Goal: Task Accomplishment & Management: Manage account settings

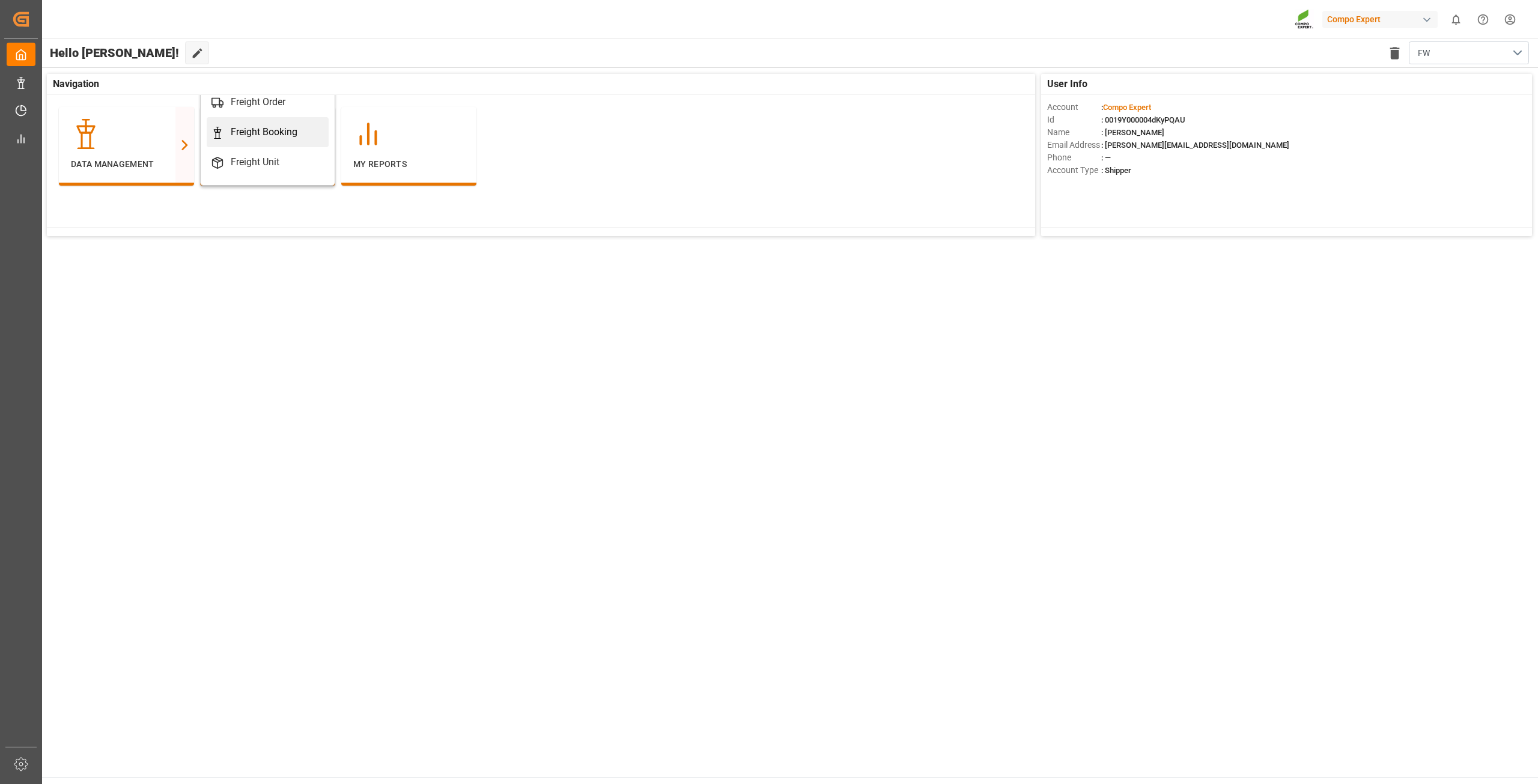
click at [271, 131] on div "Freight Booking" at bounding box center [264, 132] width 66 height 14
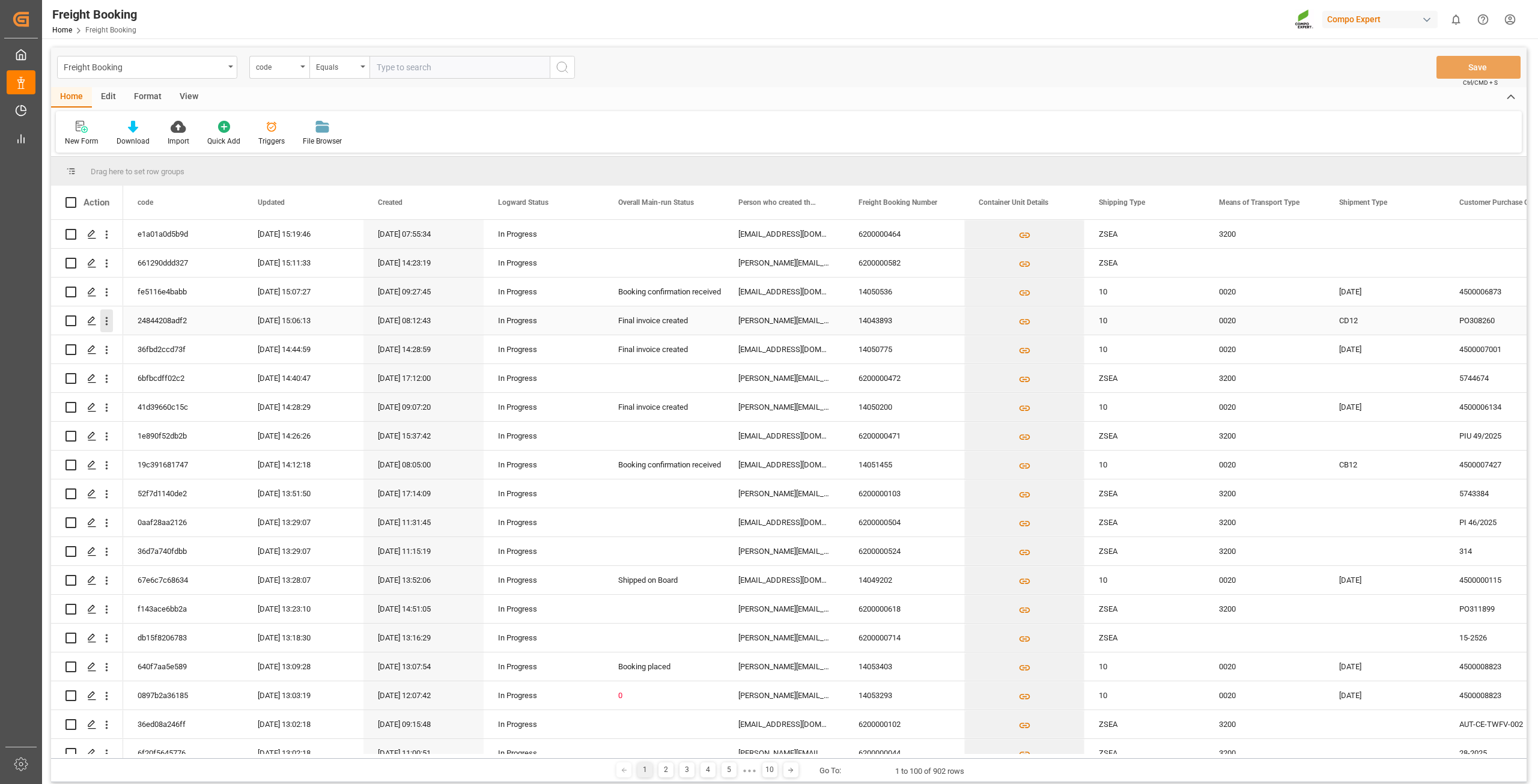
click at [103, 325] on icon "open menu" at bounding box center [106, 321] width 13 height 13
click at [161, 346] on span "Open in new tab" at bounding box center [185, 346] width 109 height 13
click at [102, 669] on icon "open menu" at bounding box center [106, 666] width 13 height 13
click at [139, 688] on span "Open in new tab" at bounding box center [185, 692] width 109 height 13
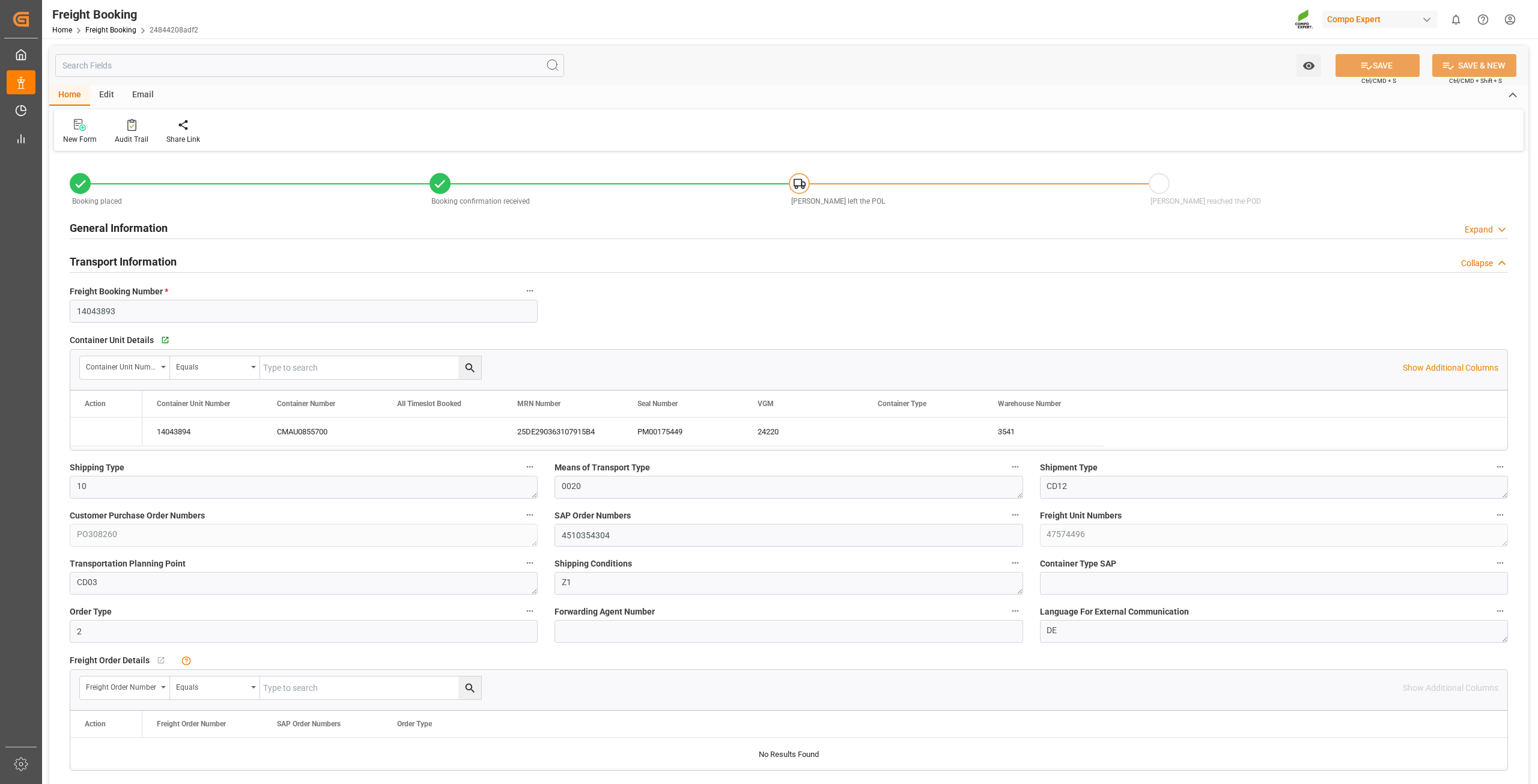
type input "9597496"
type input "NLRTM"
type input "NZNPE"
type input "20"
type input "22126"
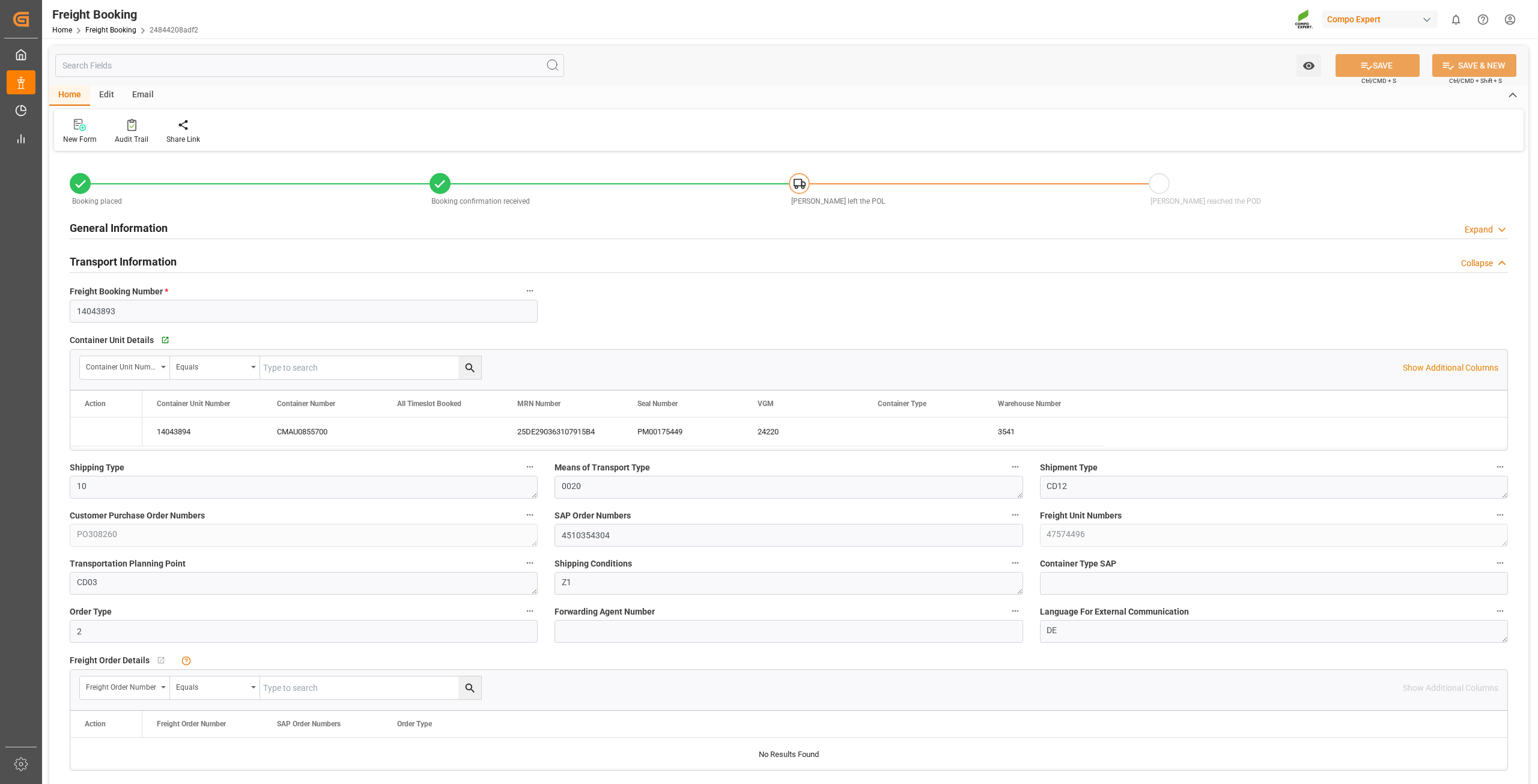
type input "28.05.2025 00:00"
type input "11.07.2025 00:00"
type input "[DATE] 00:00"
type input "30.06.2025 08:14"
type input "30.06.2025 11:31"
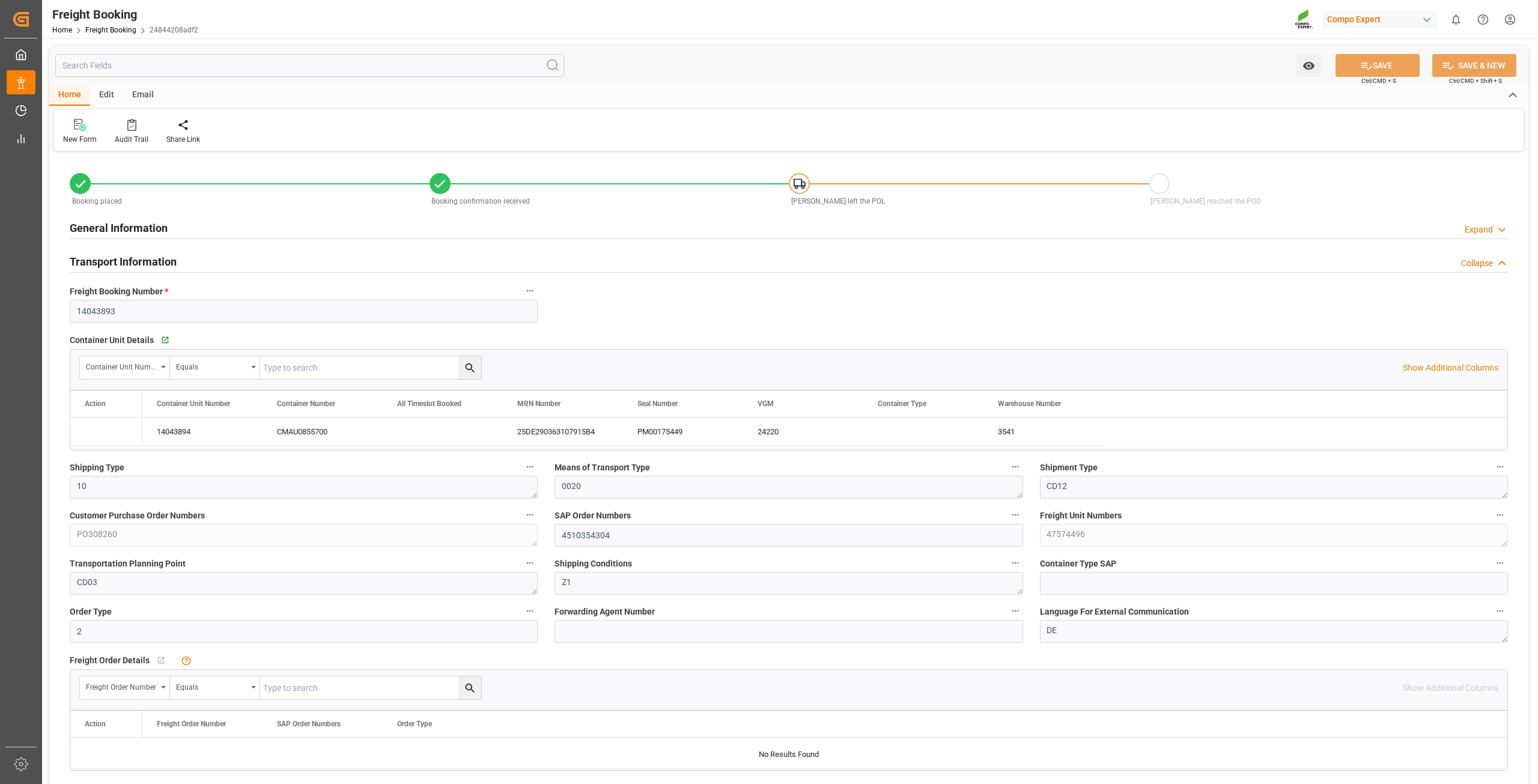
type input "30.06.2025 11:31"
type input "08.05.2025 11:31"
type input "30.06.2025 06:44"
type input "17.06.2025 15:44"
type input "30.06.2025 08:12"
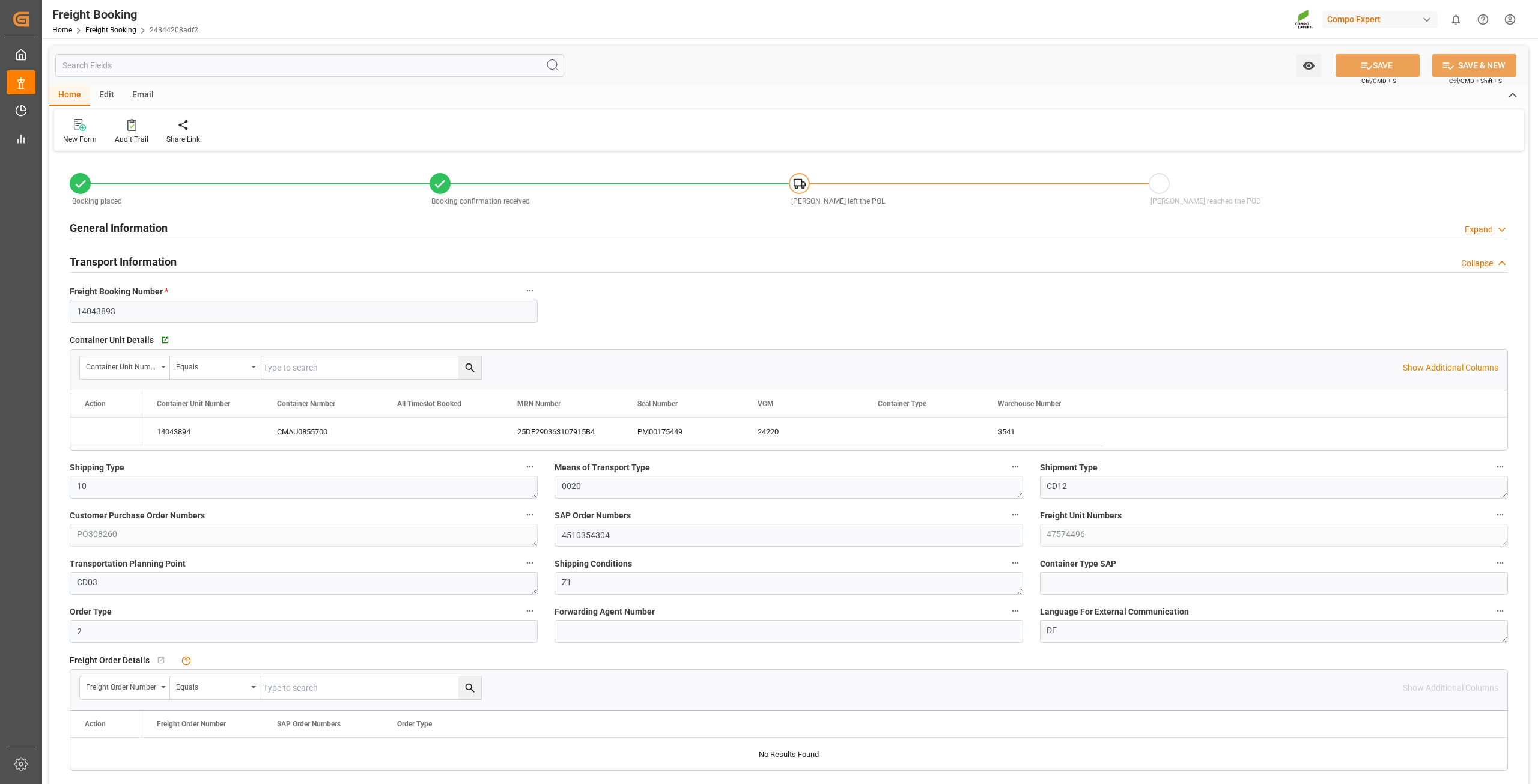
type input "30.06.2025 08:12"
click at [596, 534] on input "4510354304" at bounding box center [788, 535] width 468 height 23
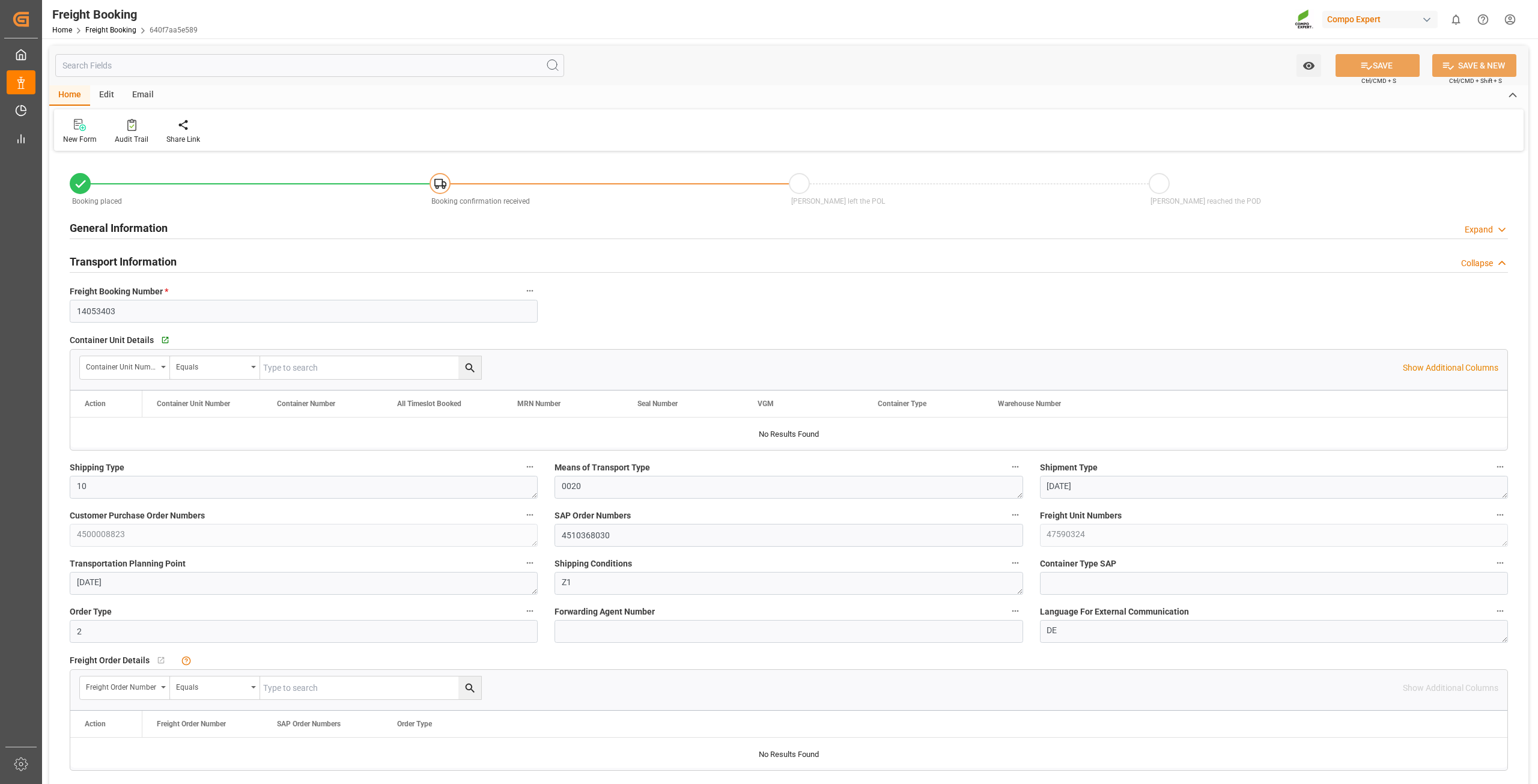
type input "ESVLC"
type input "GTSTC"
type input "17"
type input "20889.6"
type input "[DATE] 00:00"
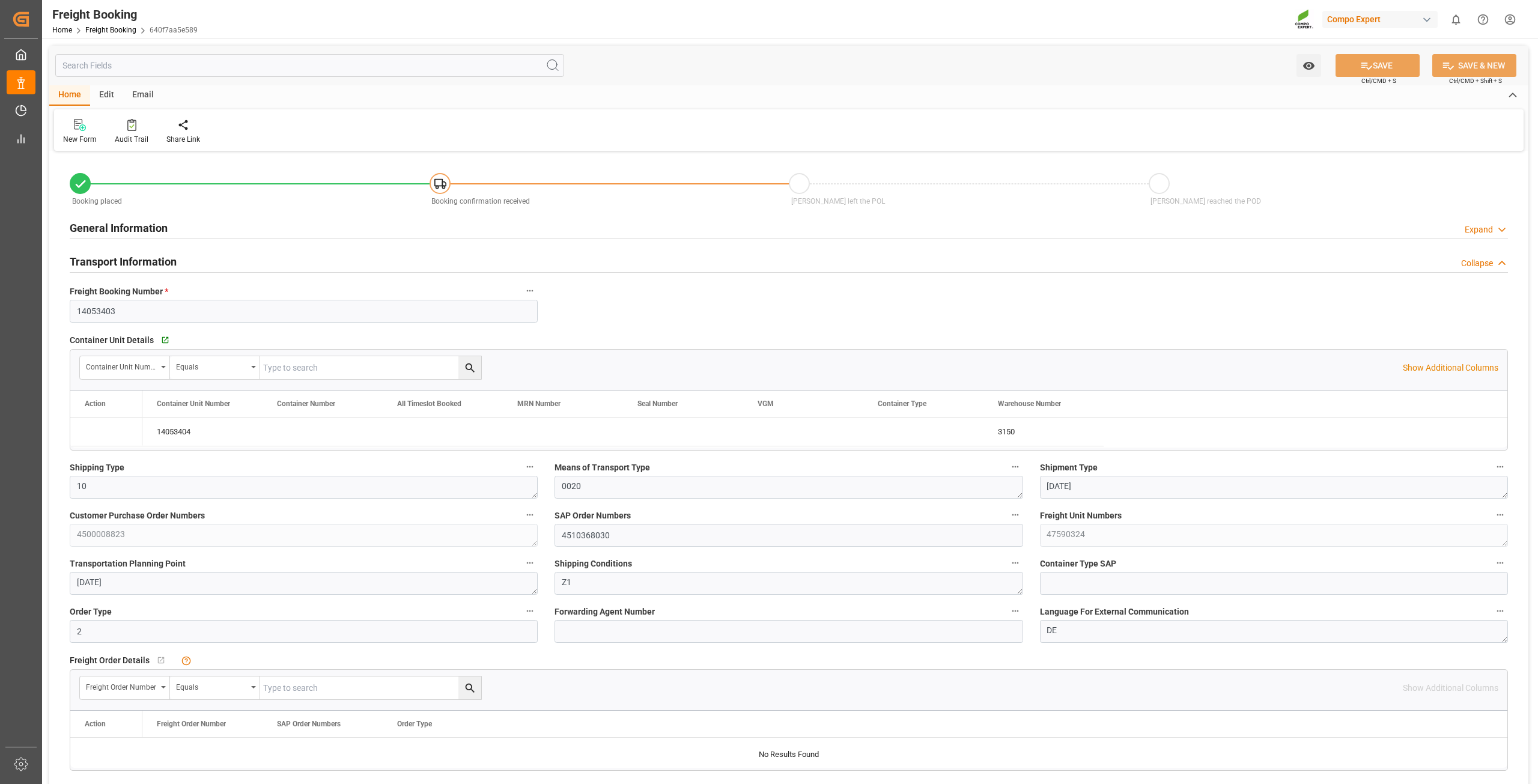
type input "[DATE] 00:00"
type input "[DATE] 13:08"
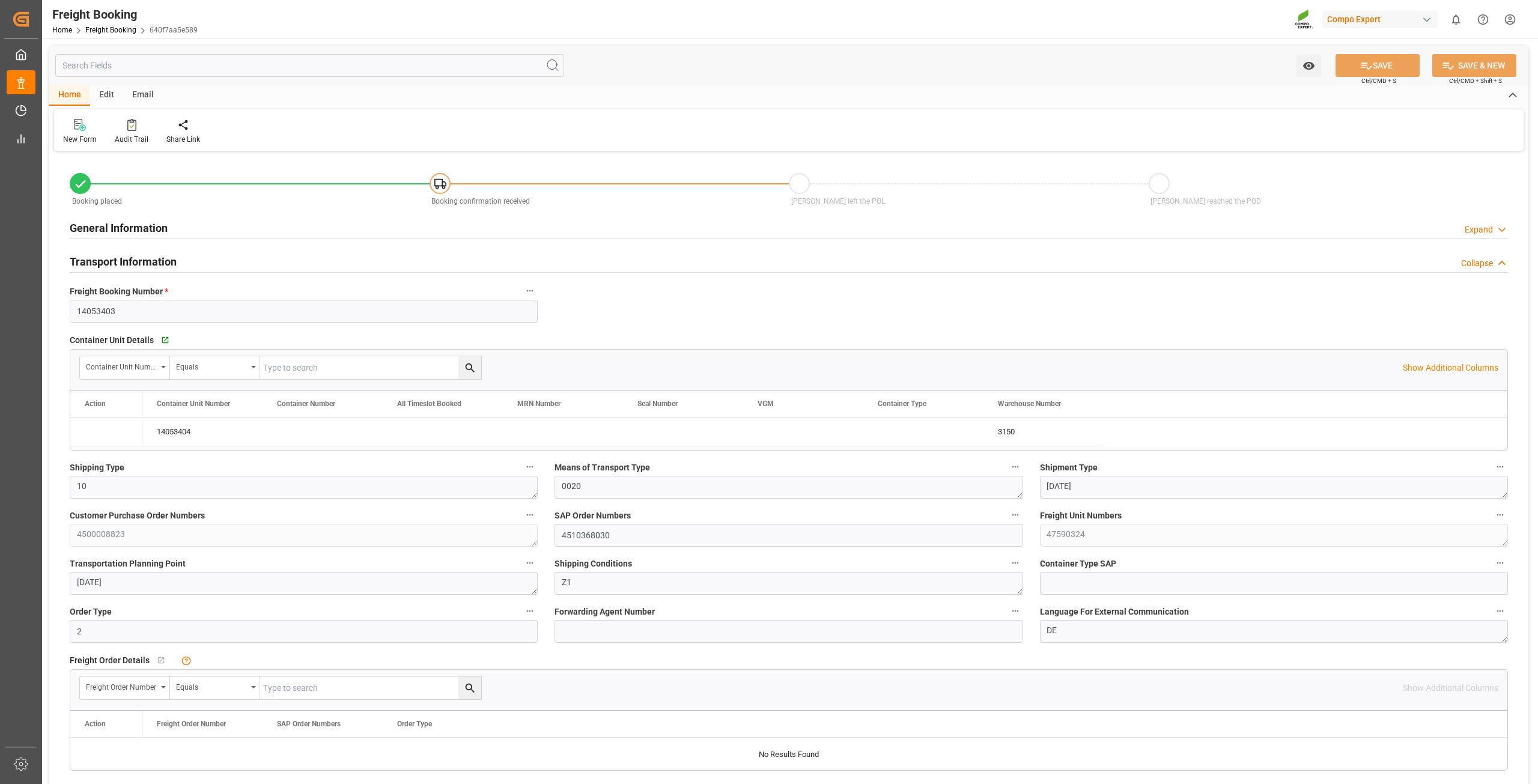
type input "[DATE] 13:08"
click at [1279, 68] on icon "button" at bounding box center [1276, 66] width 19 height 19
type input "ESVLC"
type input "GTSTC"
type input "17"
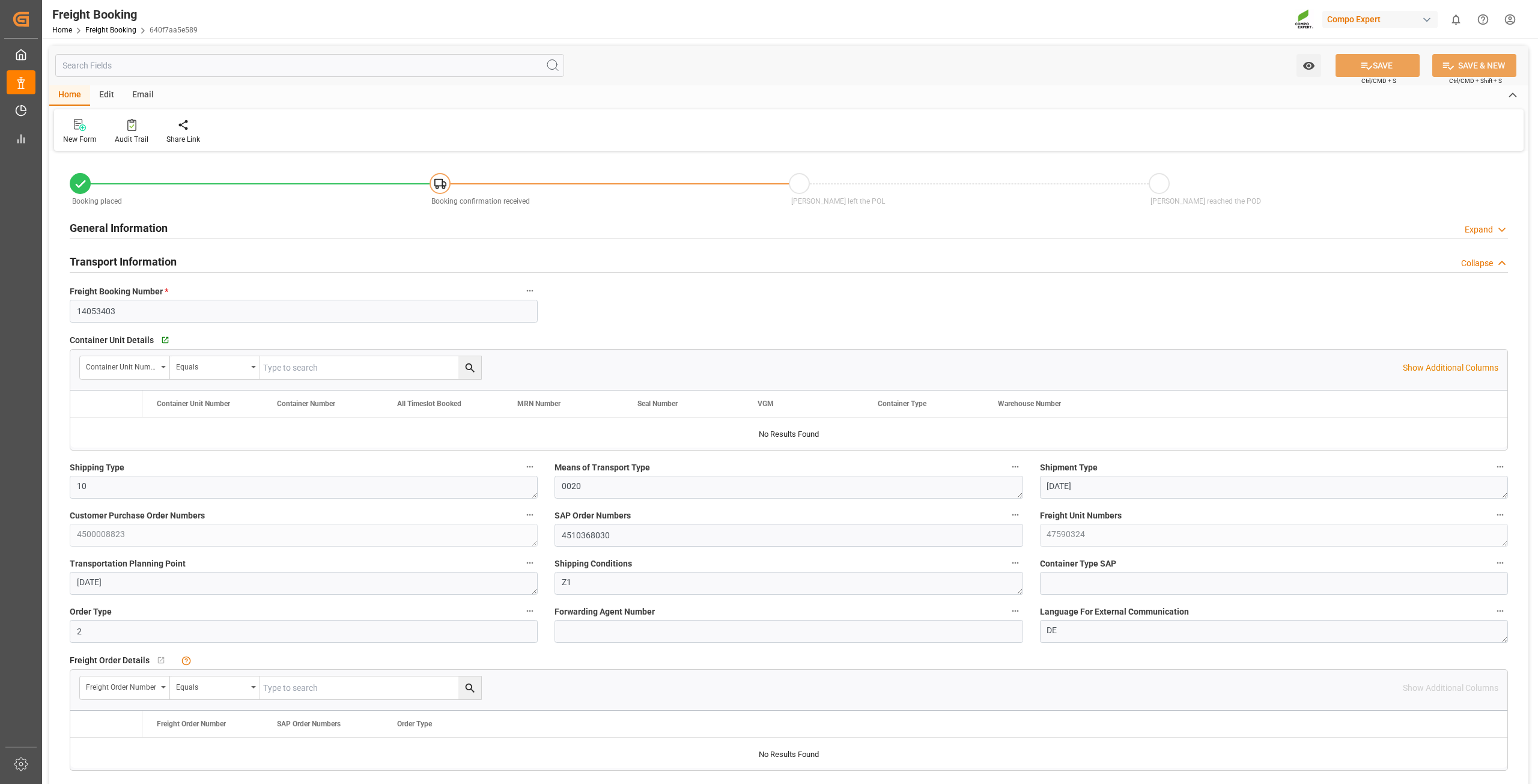
type input "20889.6"
type input "[DATE] 00:00"
type input "[DATE] 13:08"
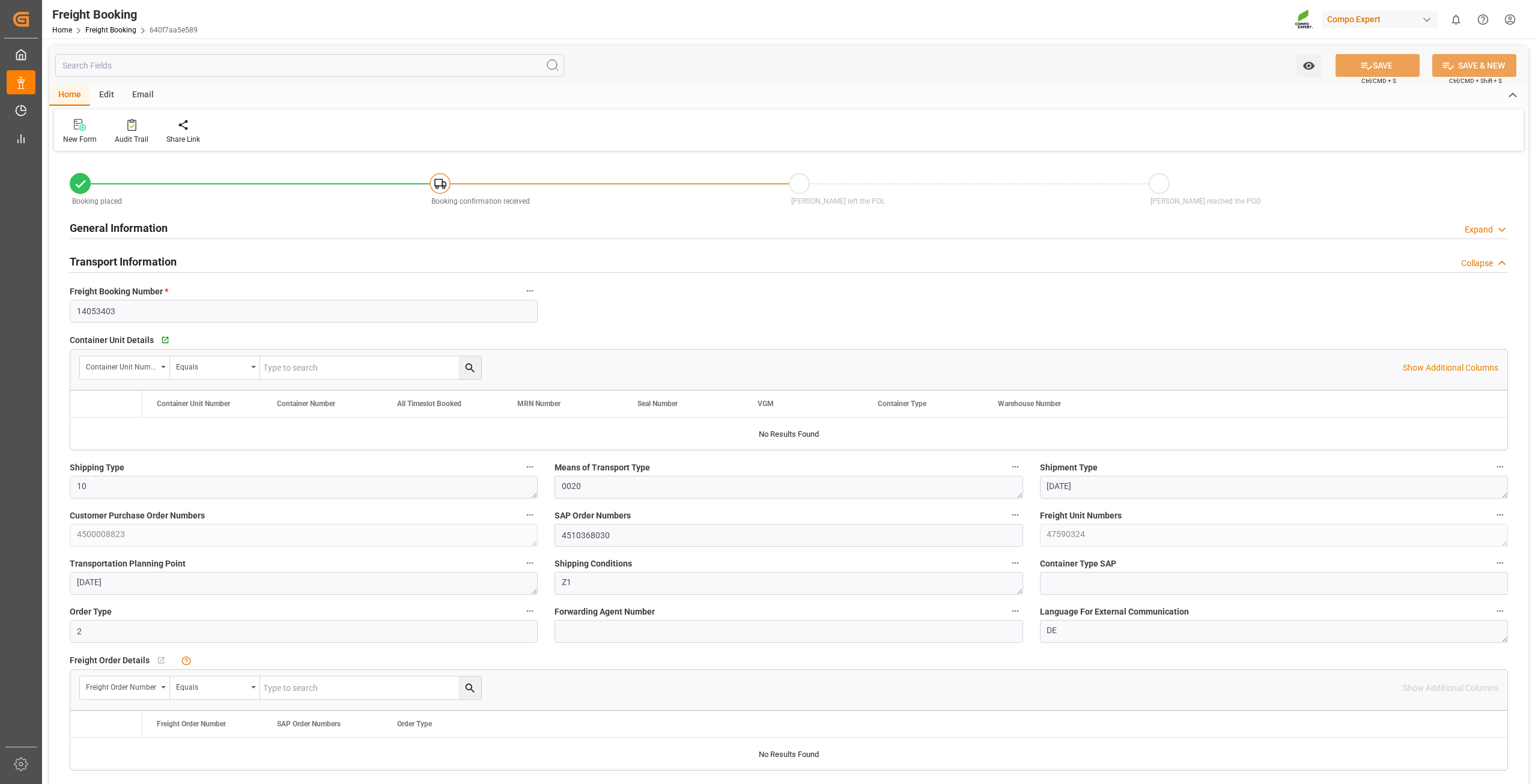
type input "[DATE] 13:08"
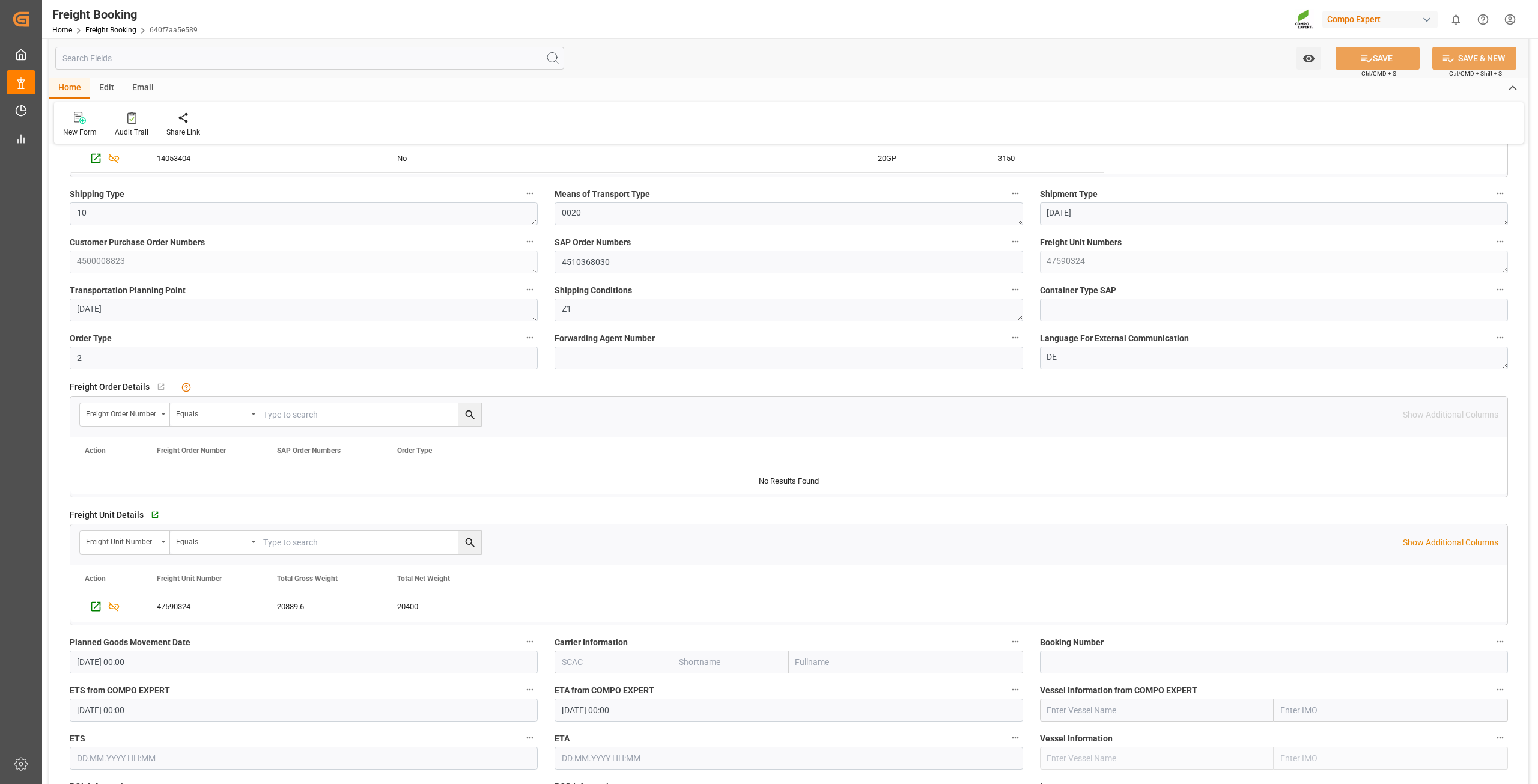
scroll to position [421, 0]
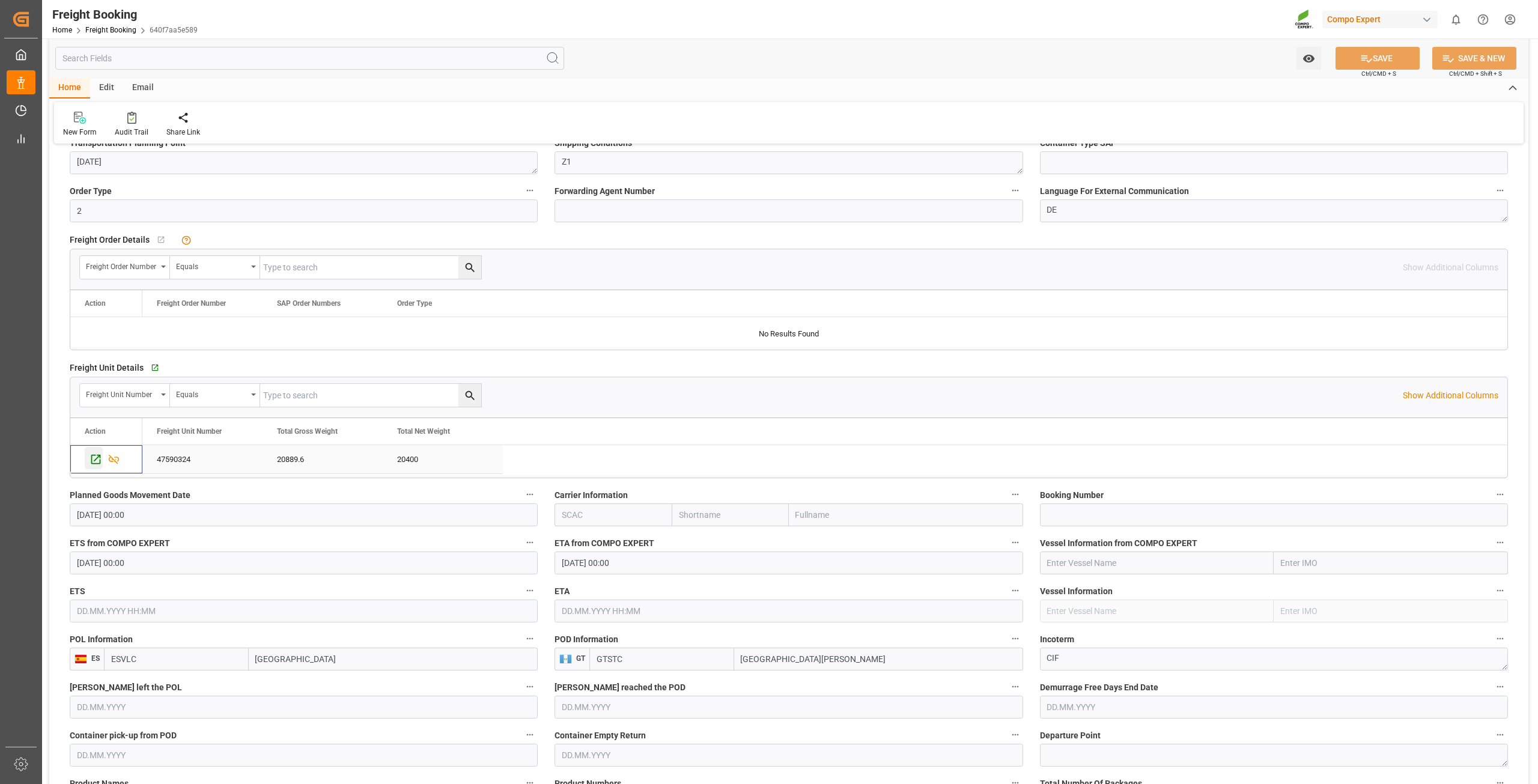
click at [95, 461] on icon "Press SPACE to select this row." at bounding box center [96, 459] width 13 height 13
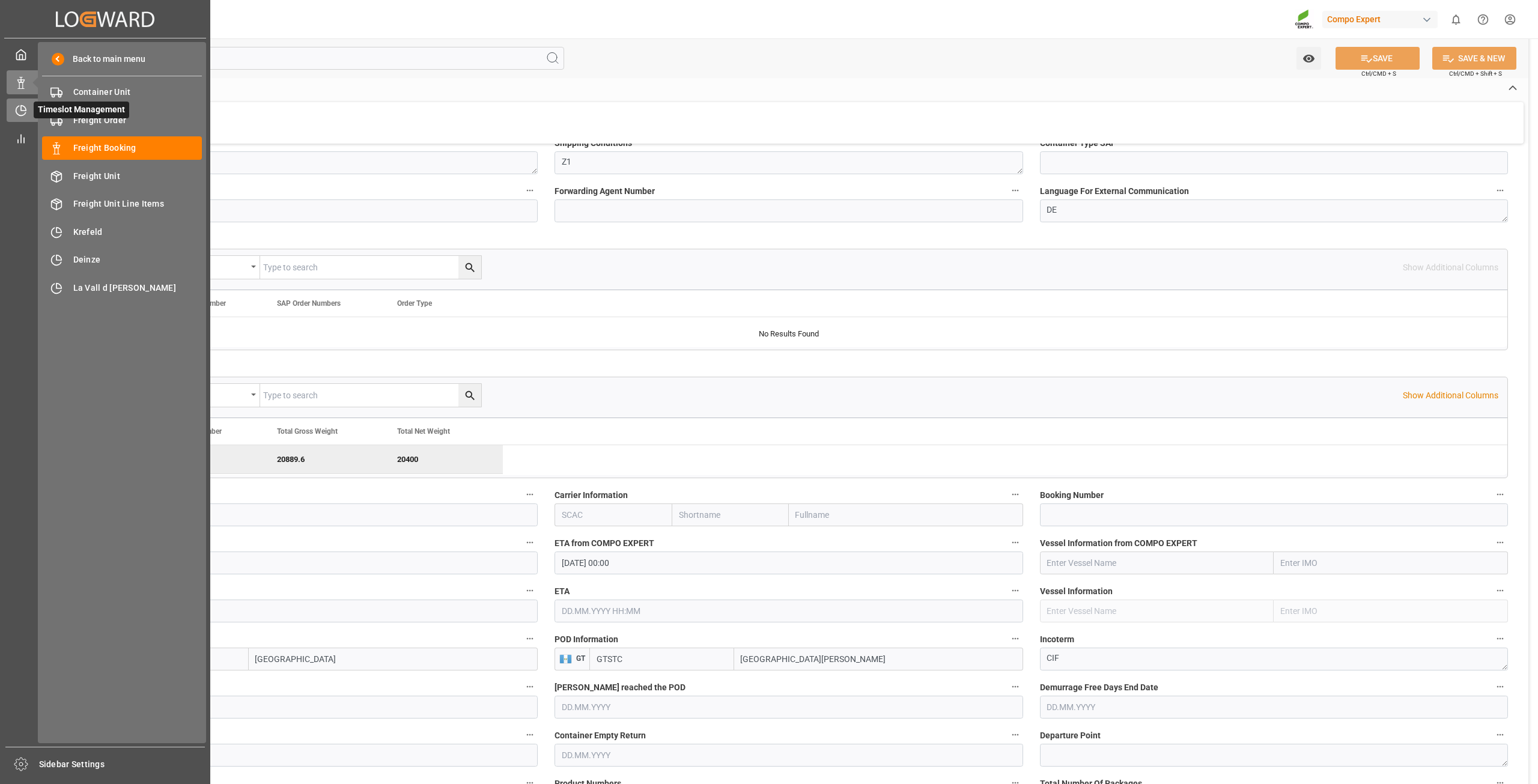
click at [26, 111] on icon at bounding box center [23, 108] width 5 height 5
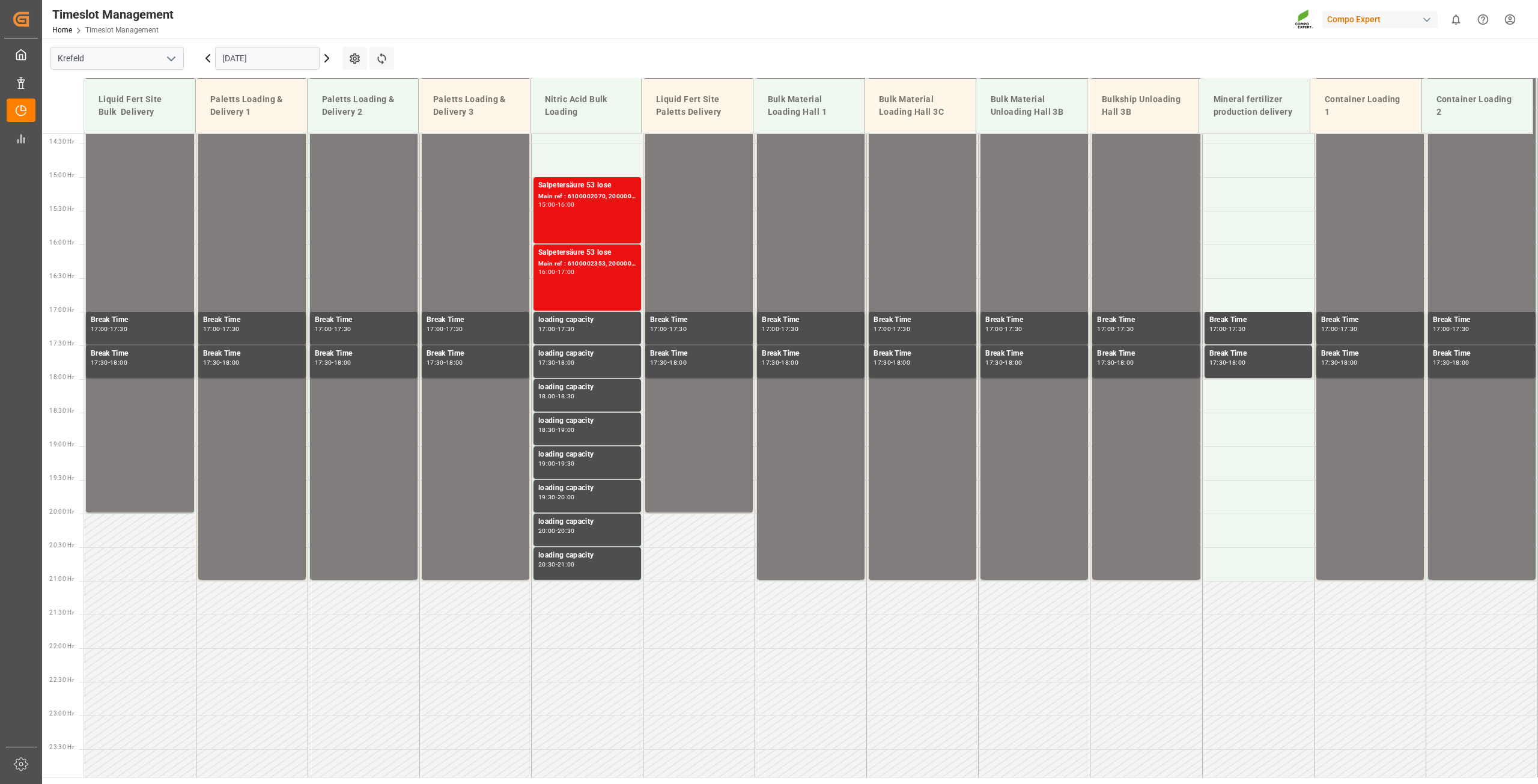
scroll to position [971, 0]
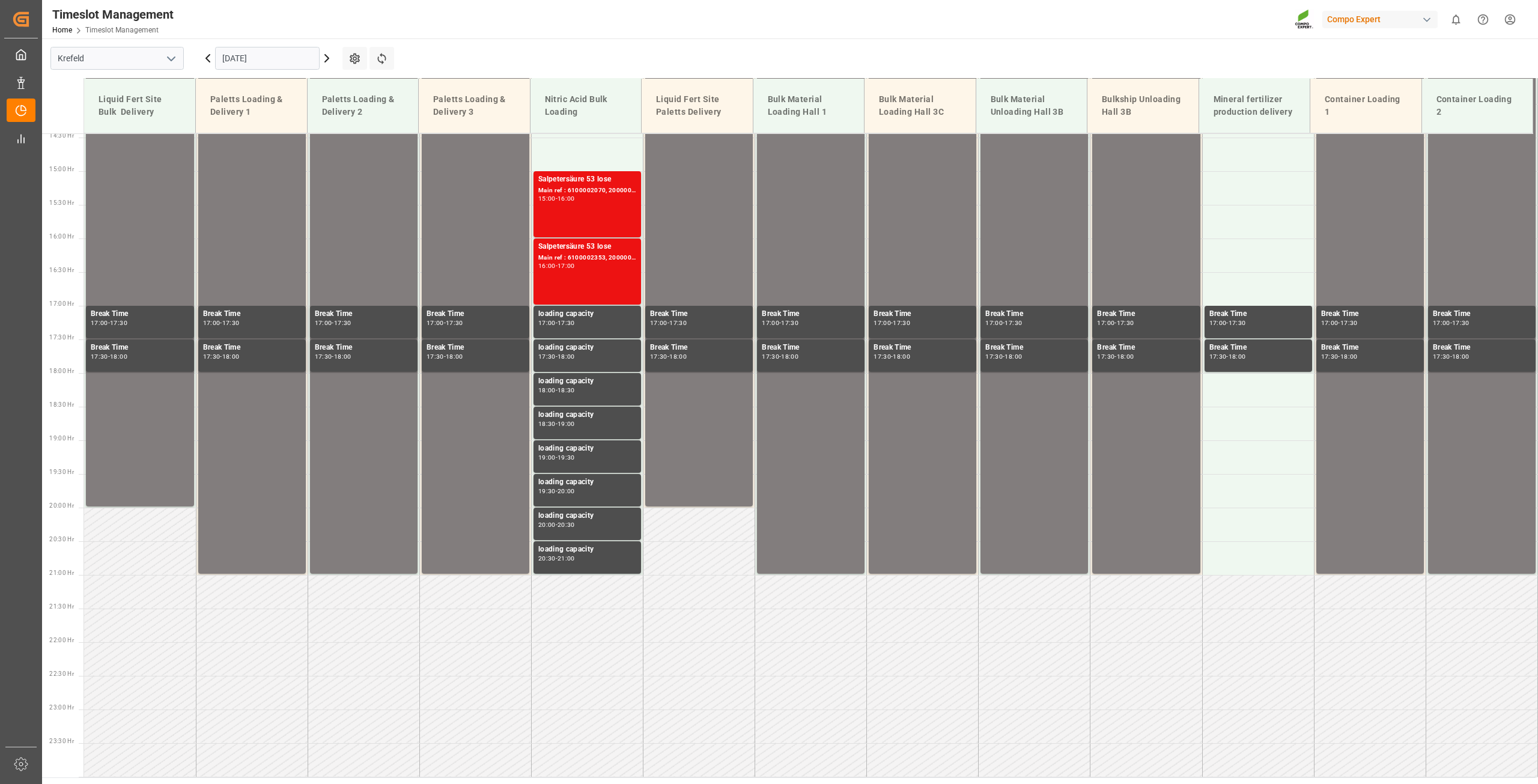
click at [325, 60] on icon at bounding box center [326, 58] width 14 height 14
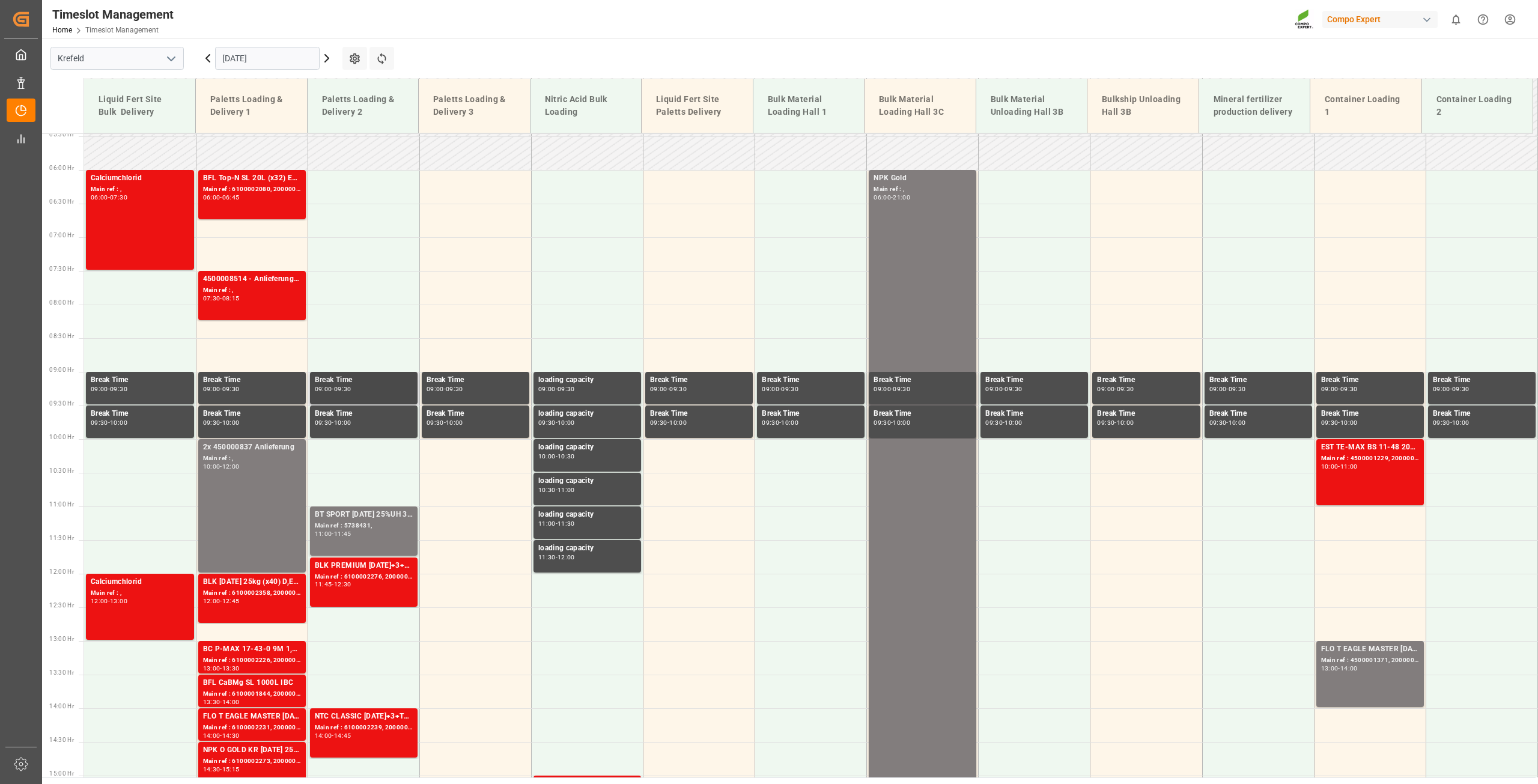
scroll to position [311, 0]
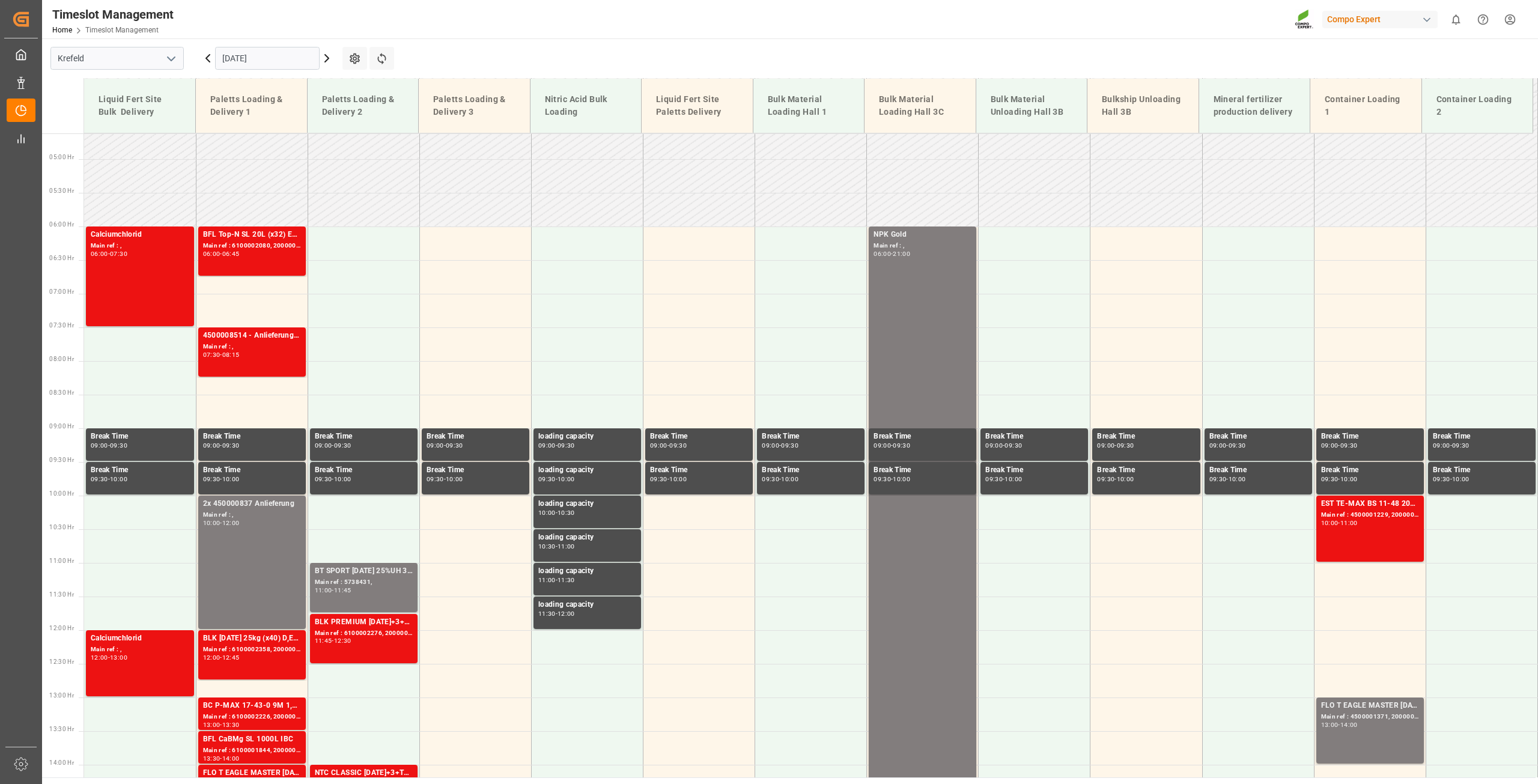
click at [325, 61] on icon at bounding box center [326, 59] width 4 height 8
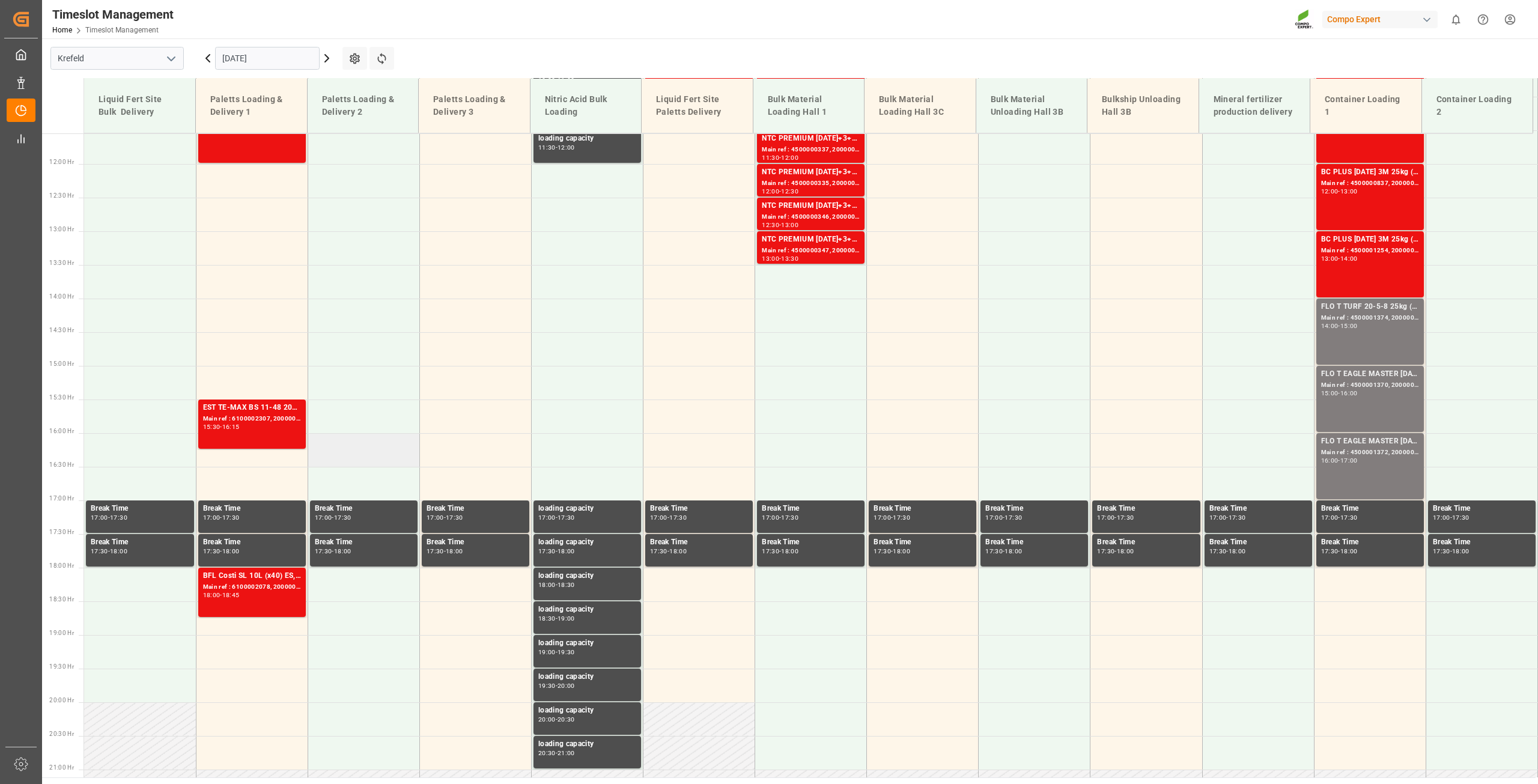
scroll to position [611, 0]
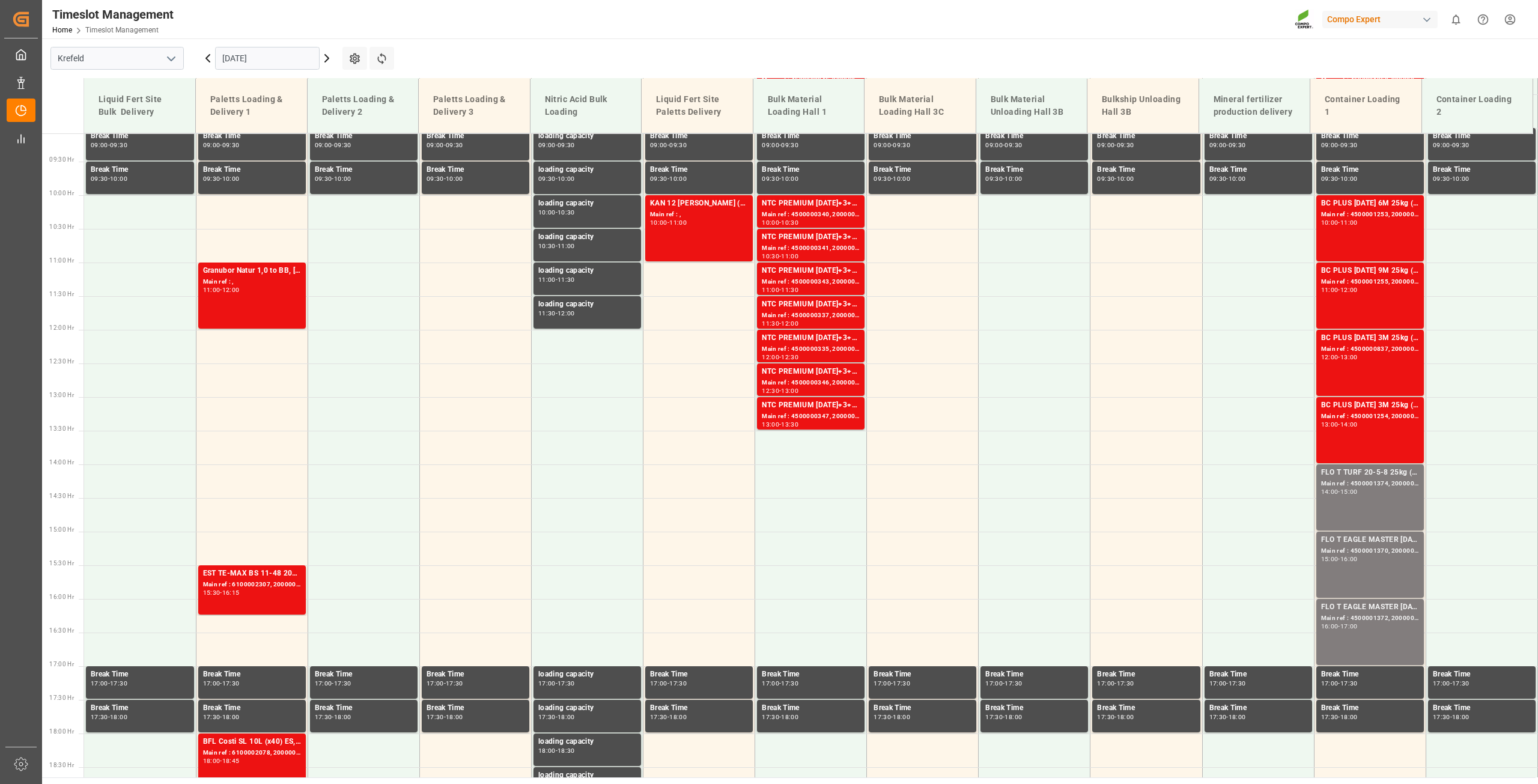
click at [207, 57] on icon at bounding box center [207, 58] width 14 height 14
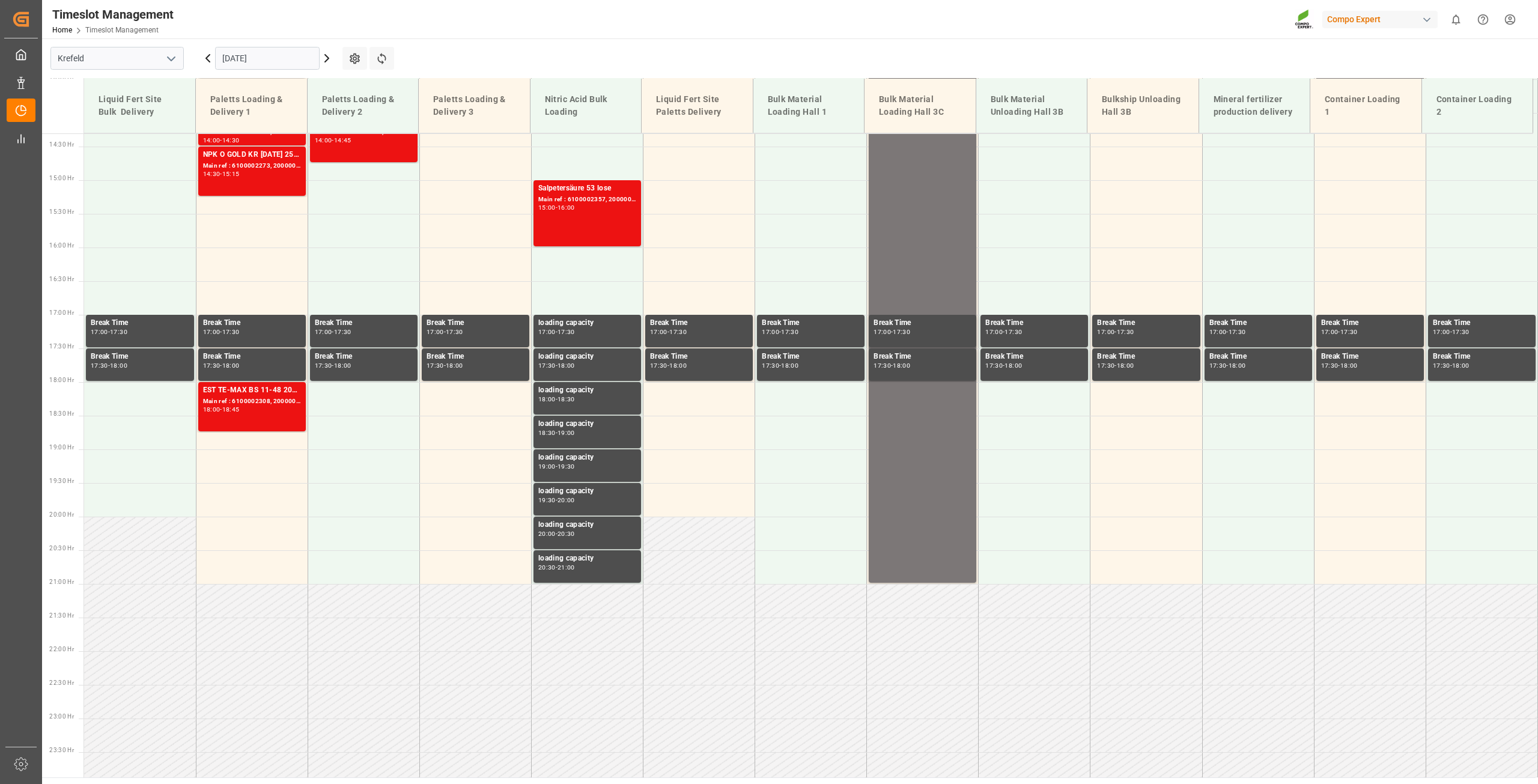
scroll to position [971, 0]
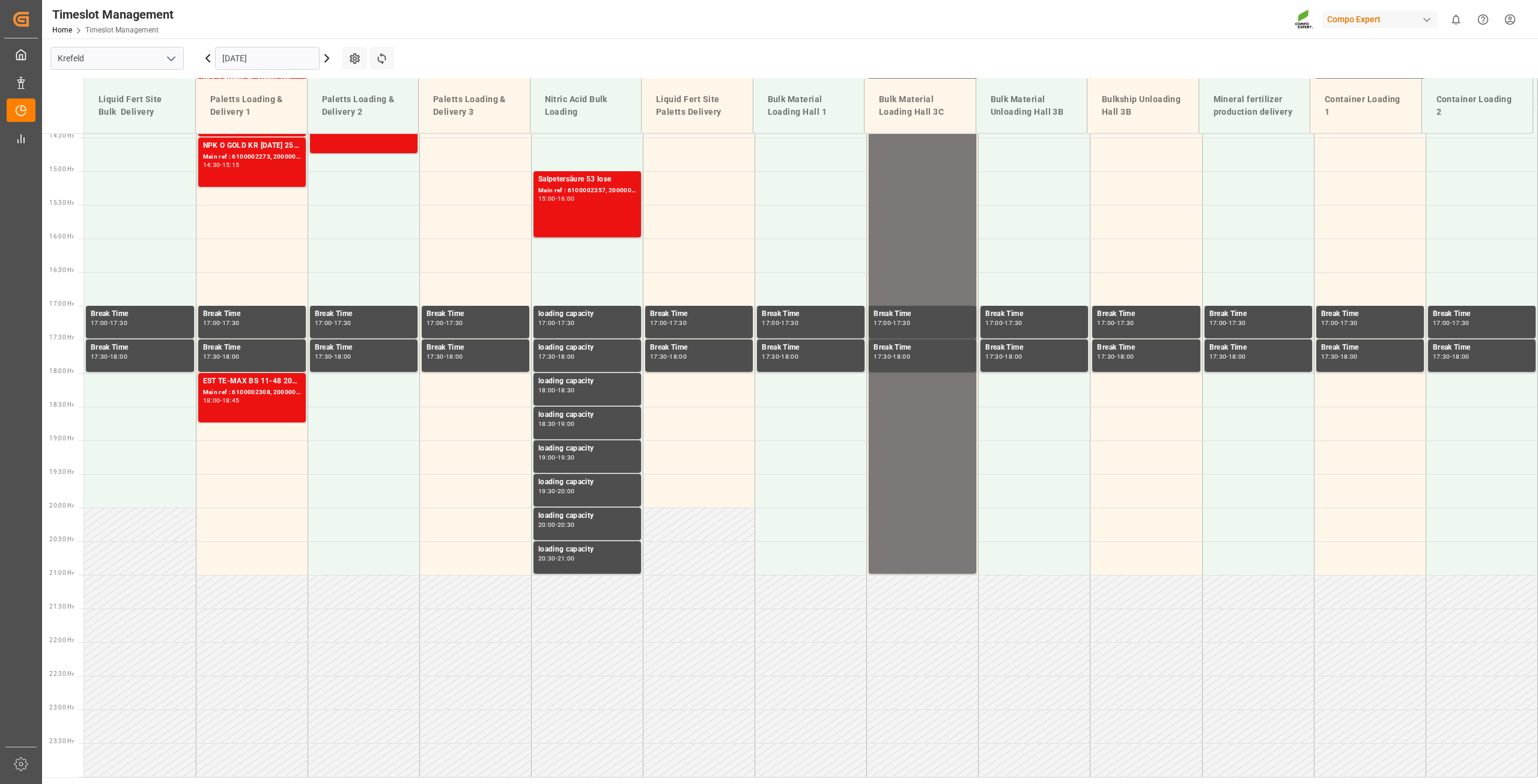
click at [909, 302] on div "NPK Gold Main ref : , 06:00 - 21:00" at bounding box center [922, 69] width 98 height 1003
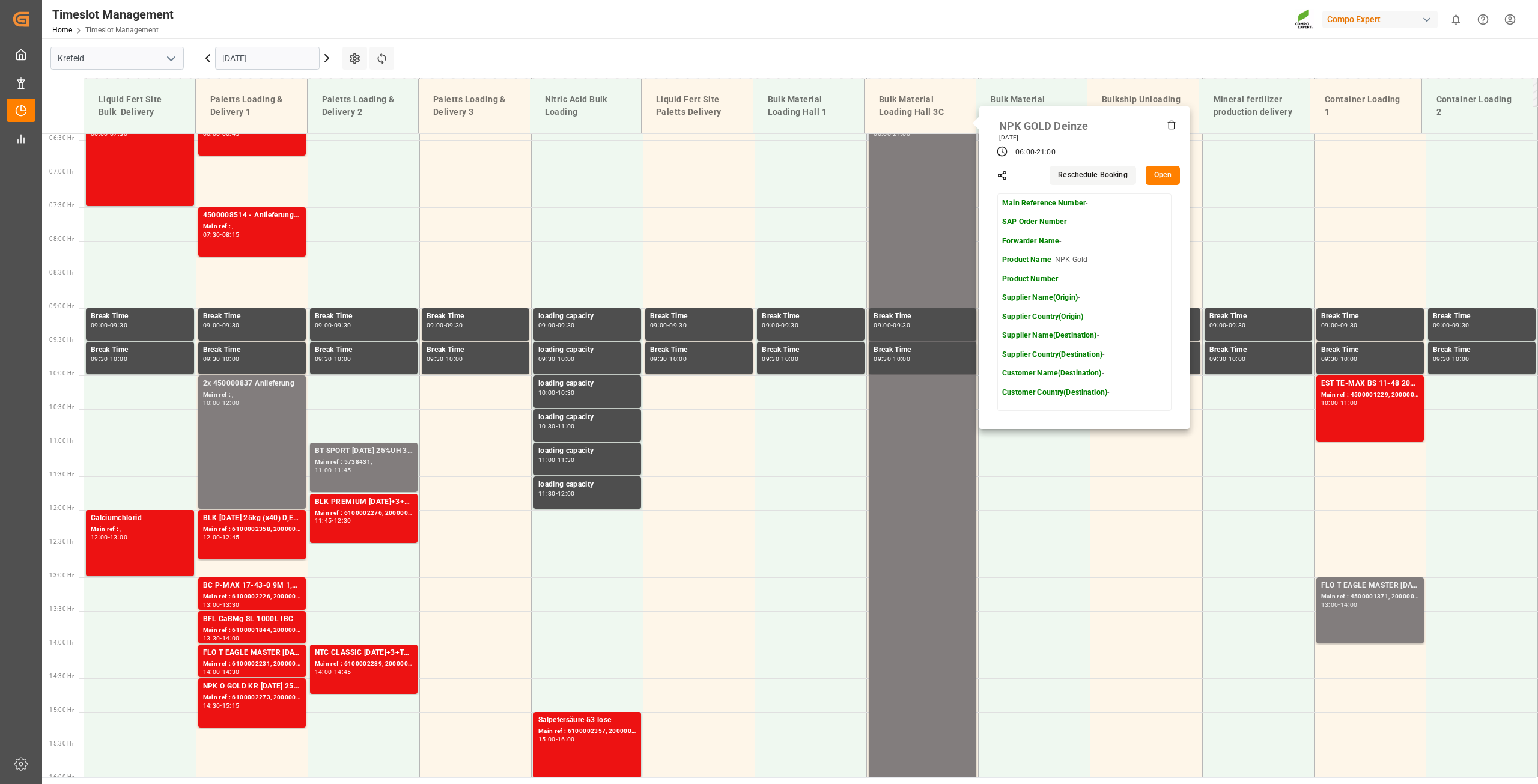
click at [1097, 177] on button "Reschedule Booking" at bounding box center [1092, 175] width 86 height 19
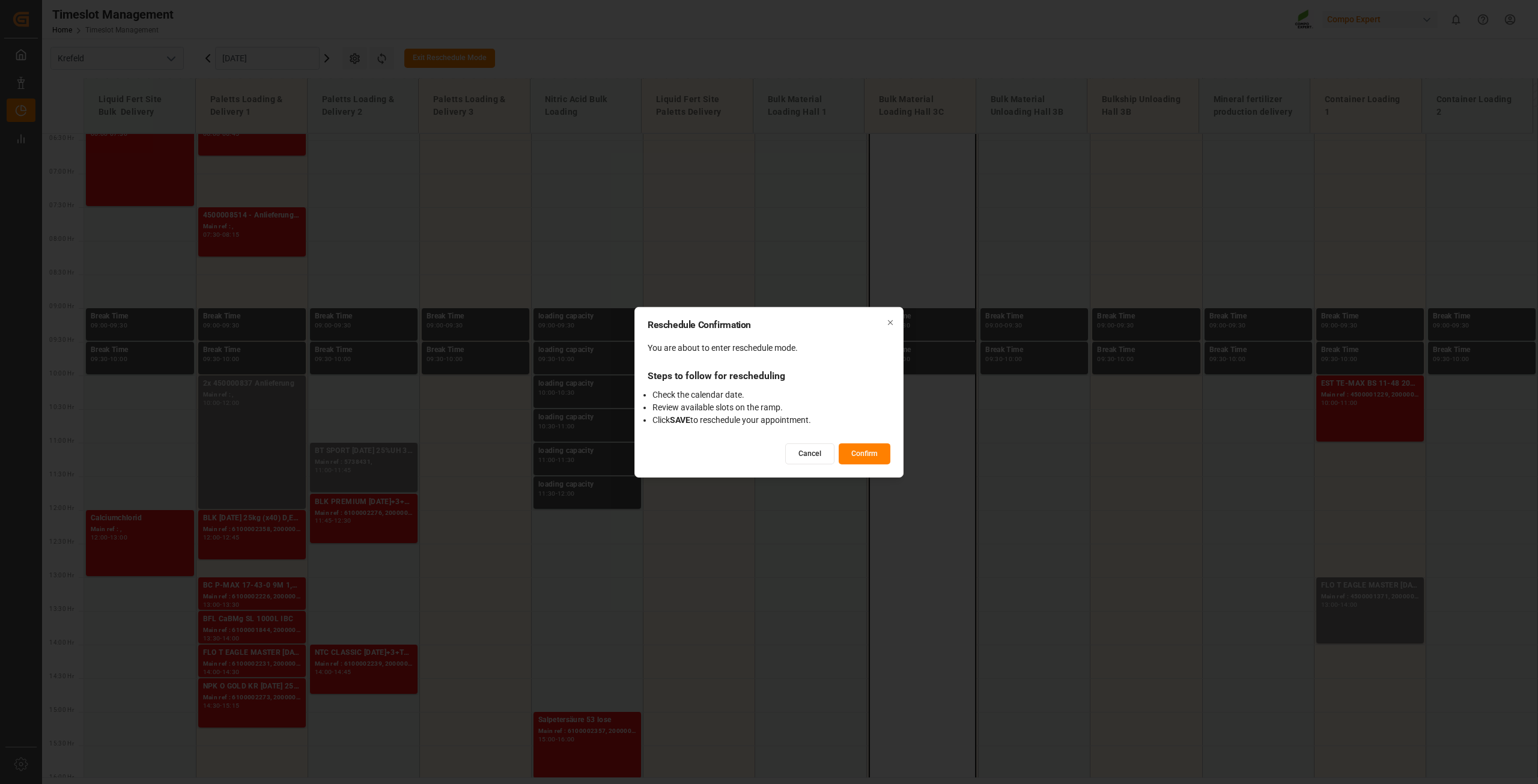
click at [868, 450] on button "Confirm" at bounding box center [864, 454] width 52 height 21
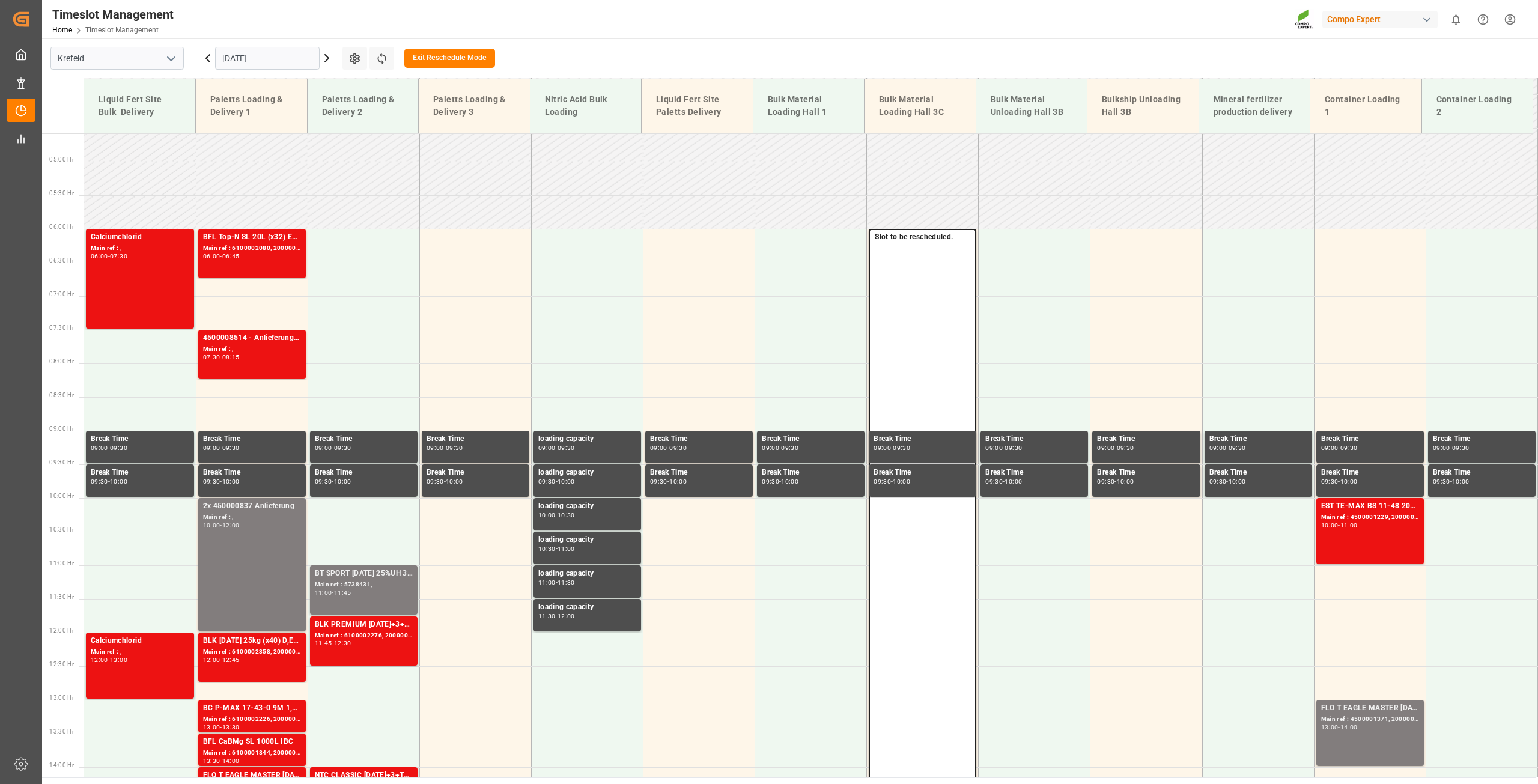
scroll to position [191, 0]
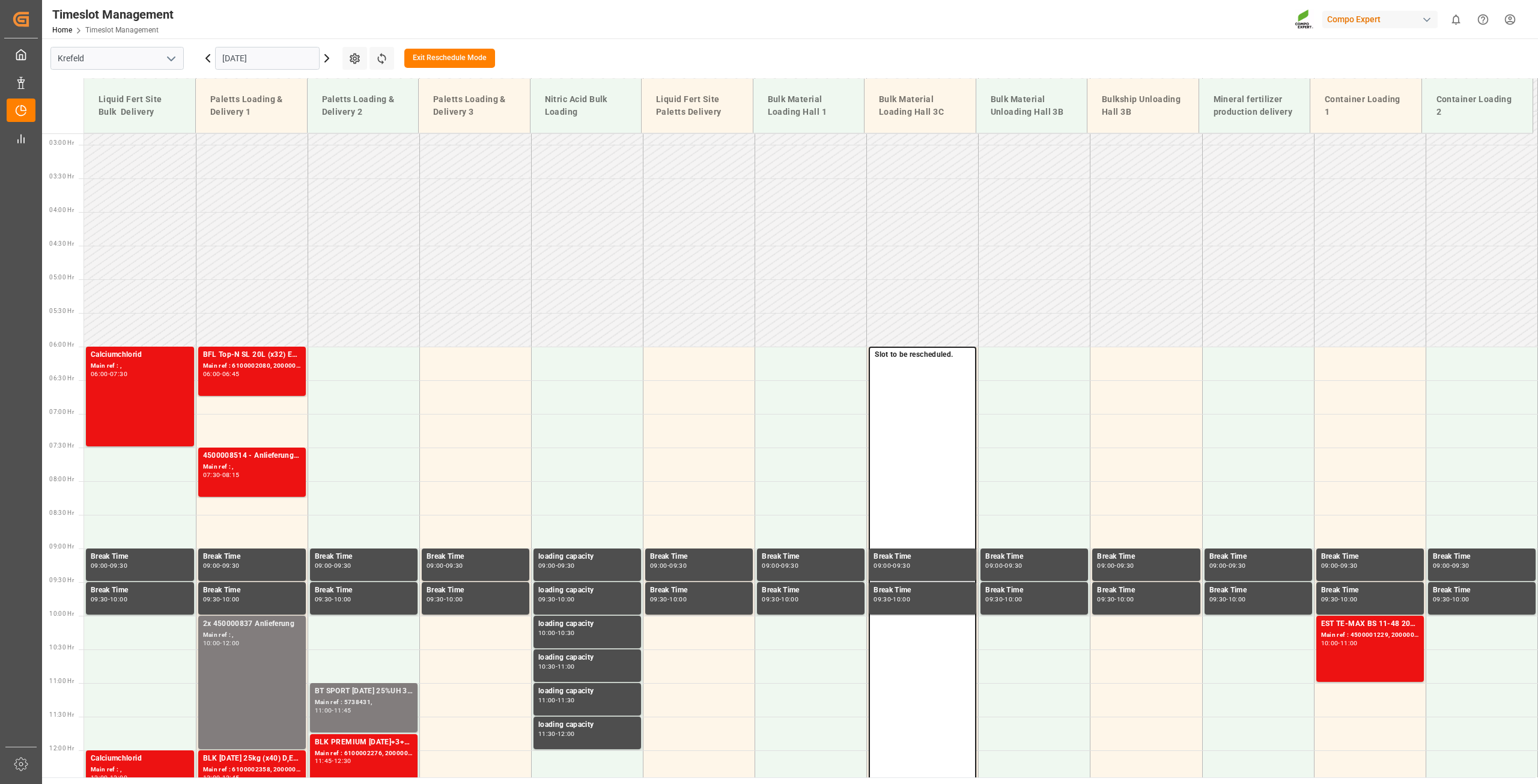
click at [324, 55] on icon at bounding box center [326, 58] width 14 height 14
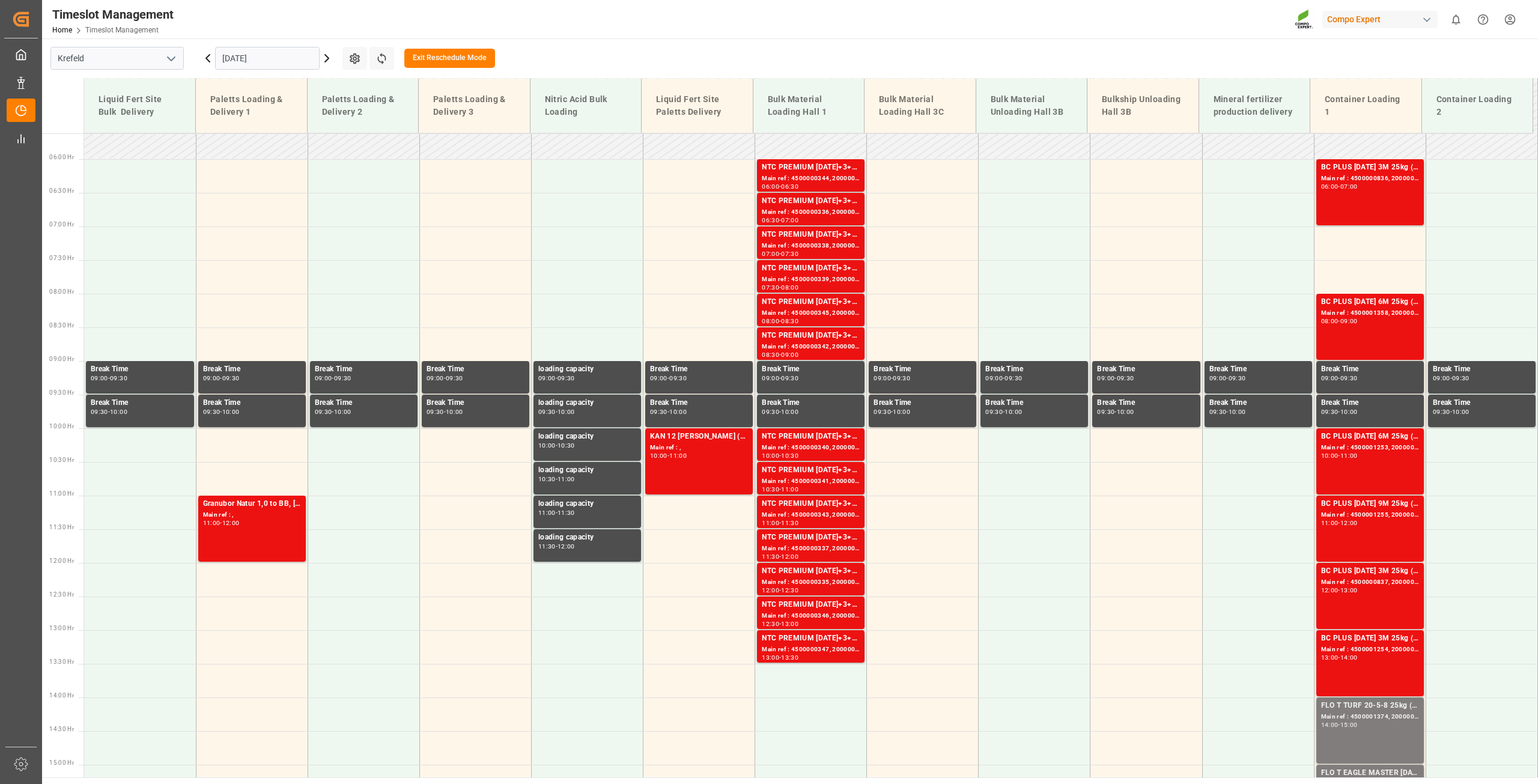
scroll to position [50, 0]
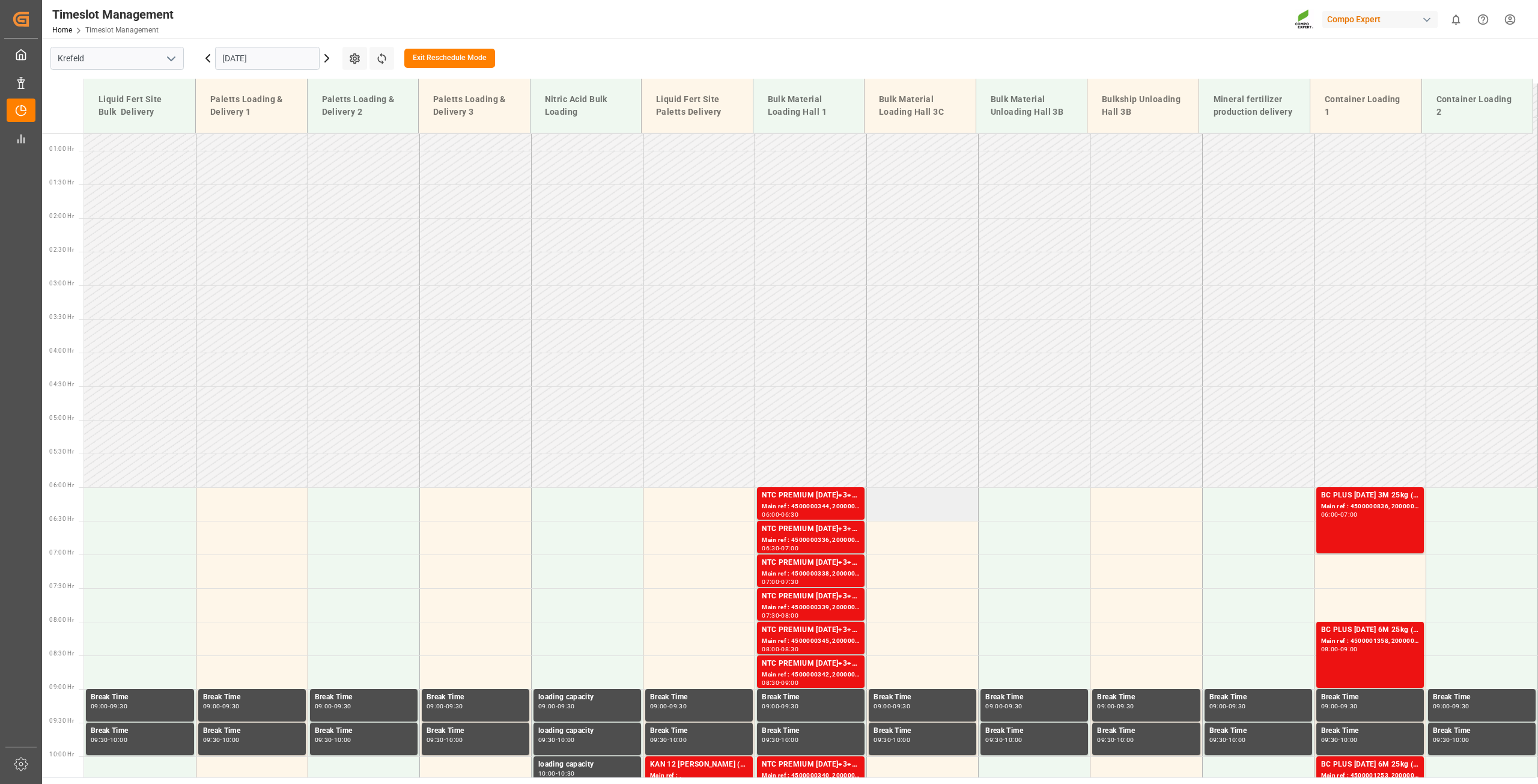
click at [922, 501] on td at bounding box center [923, 504] width 112 height 34
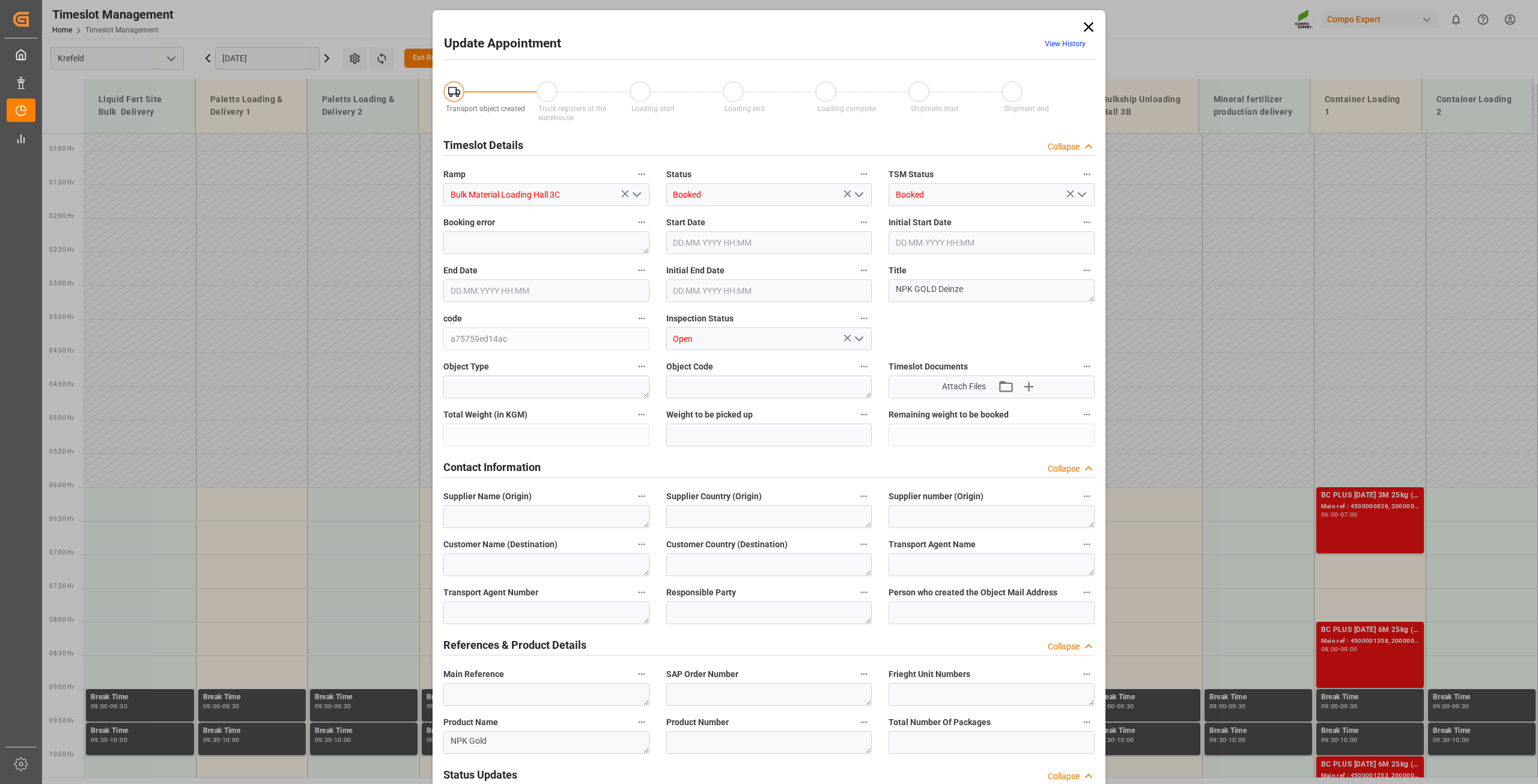
type input "950000"
type input "08.10.2025 06:00"
type input "29.09.2025 06:00"
type input "08.10.2025 06:30"
type input "29.09.2025 06:30"
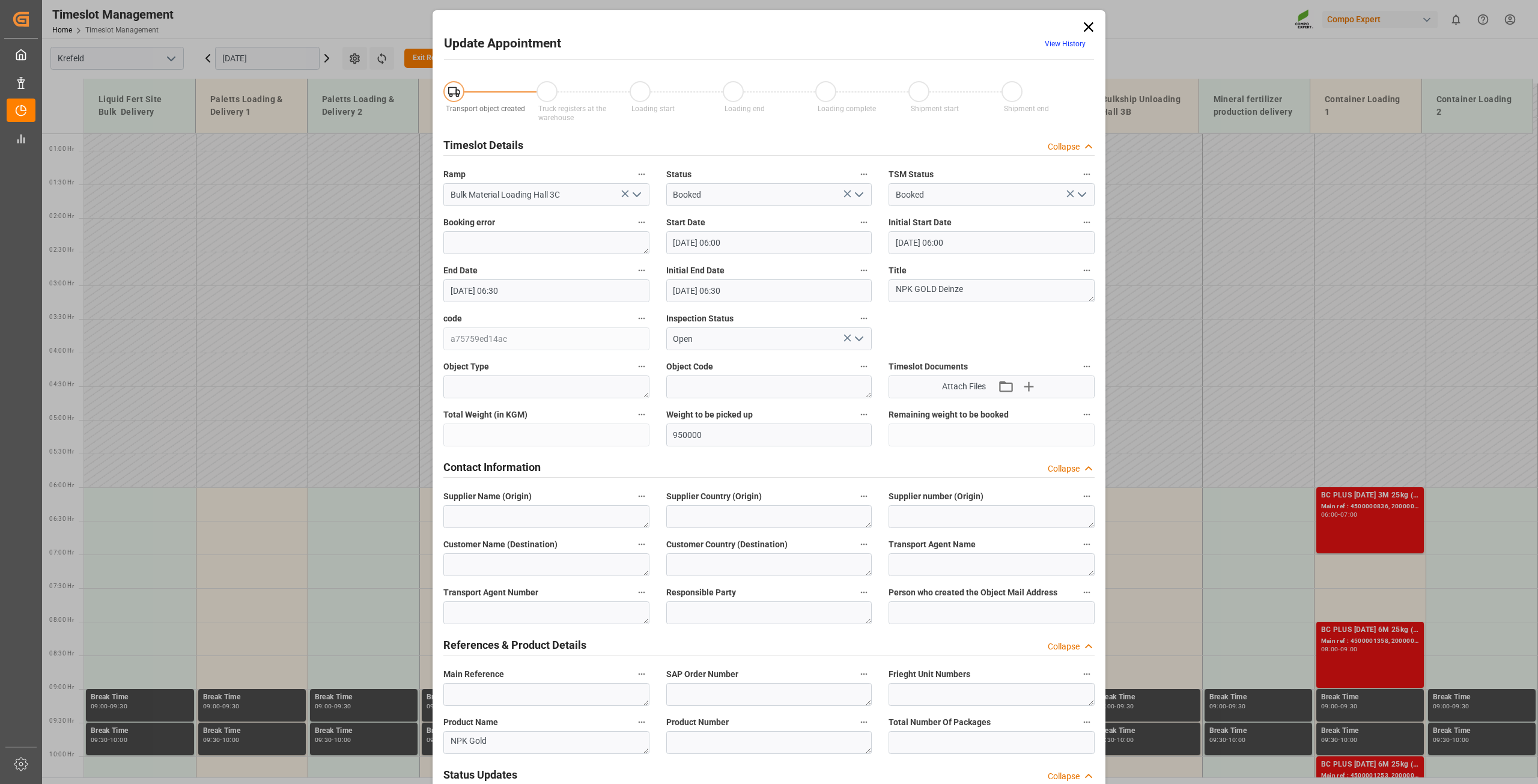
type input "23.09.2025 11:11"
click at [487, 288] on input "08.10.2025 06:30" at bounding box center [546, 290] width 206 height 23
click at [504, 391] on div "8" at bounding box center [504, 386] width 15 height 14
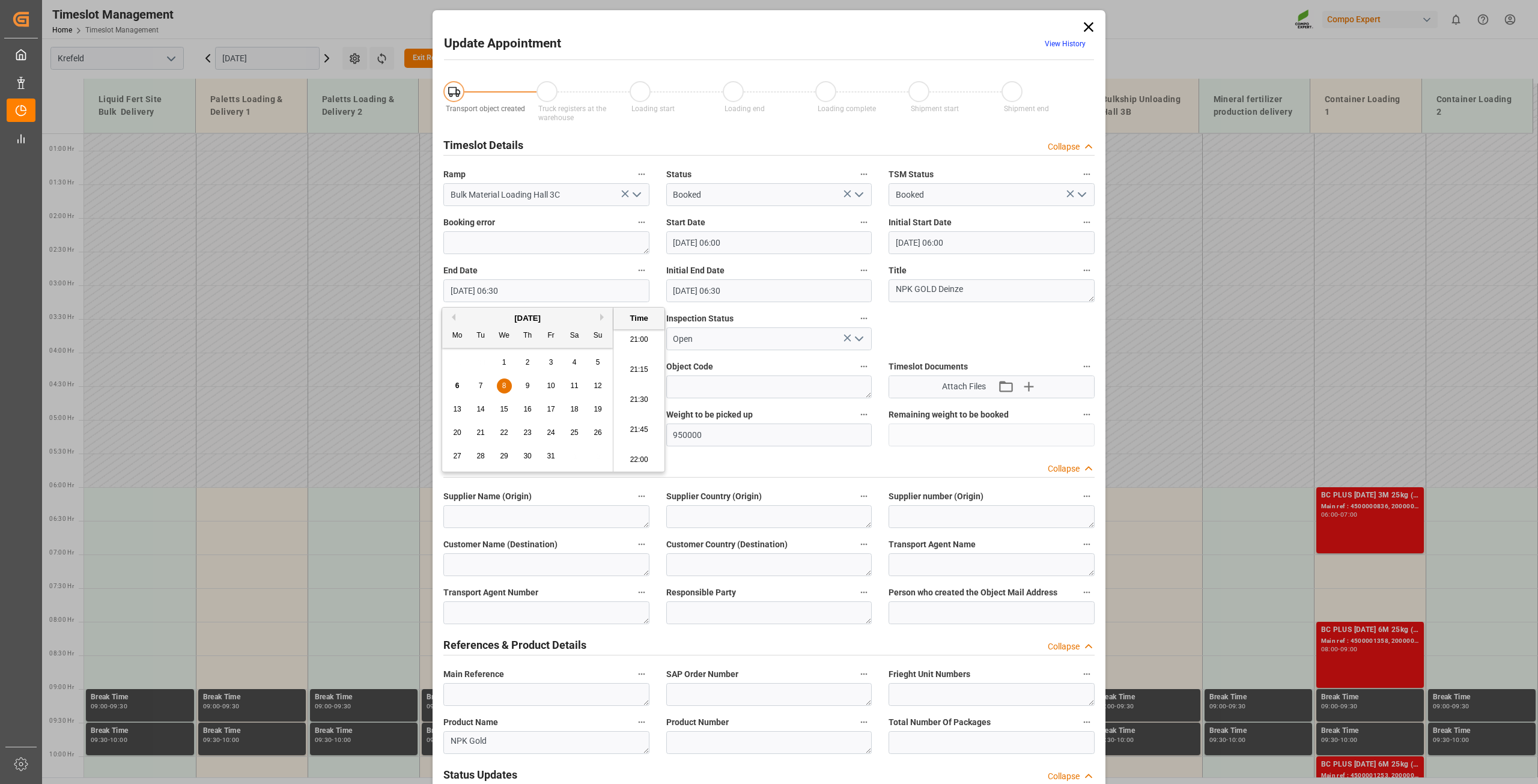
click at [640, 345] on li "21:00" at bounding box center [639, 340] width 51 height 30
type input "08.10.2025 21:00"
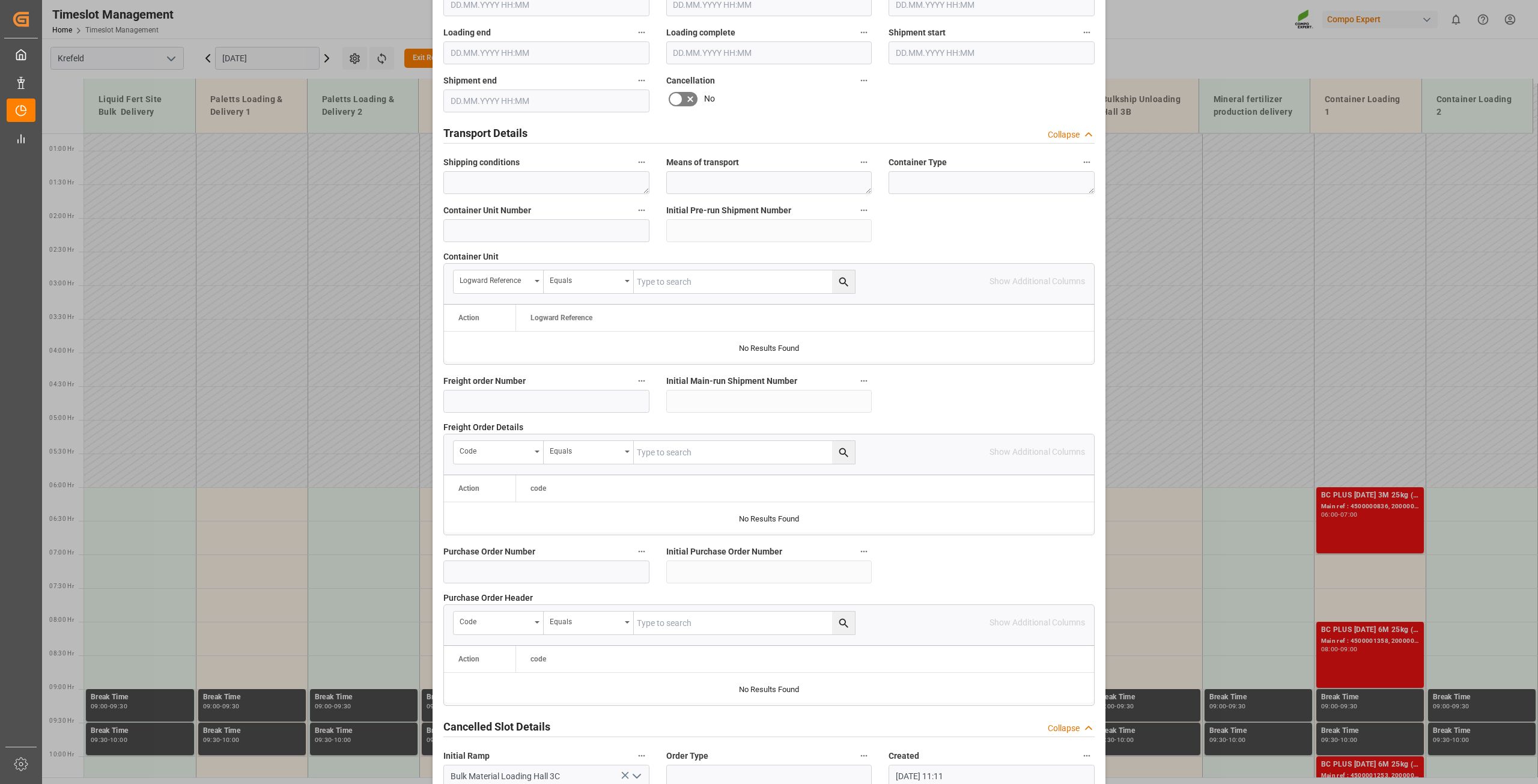
scroll to position [883, 0]
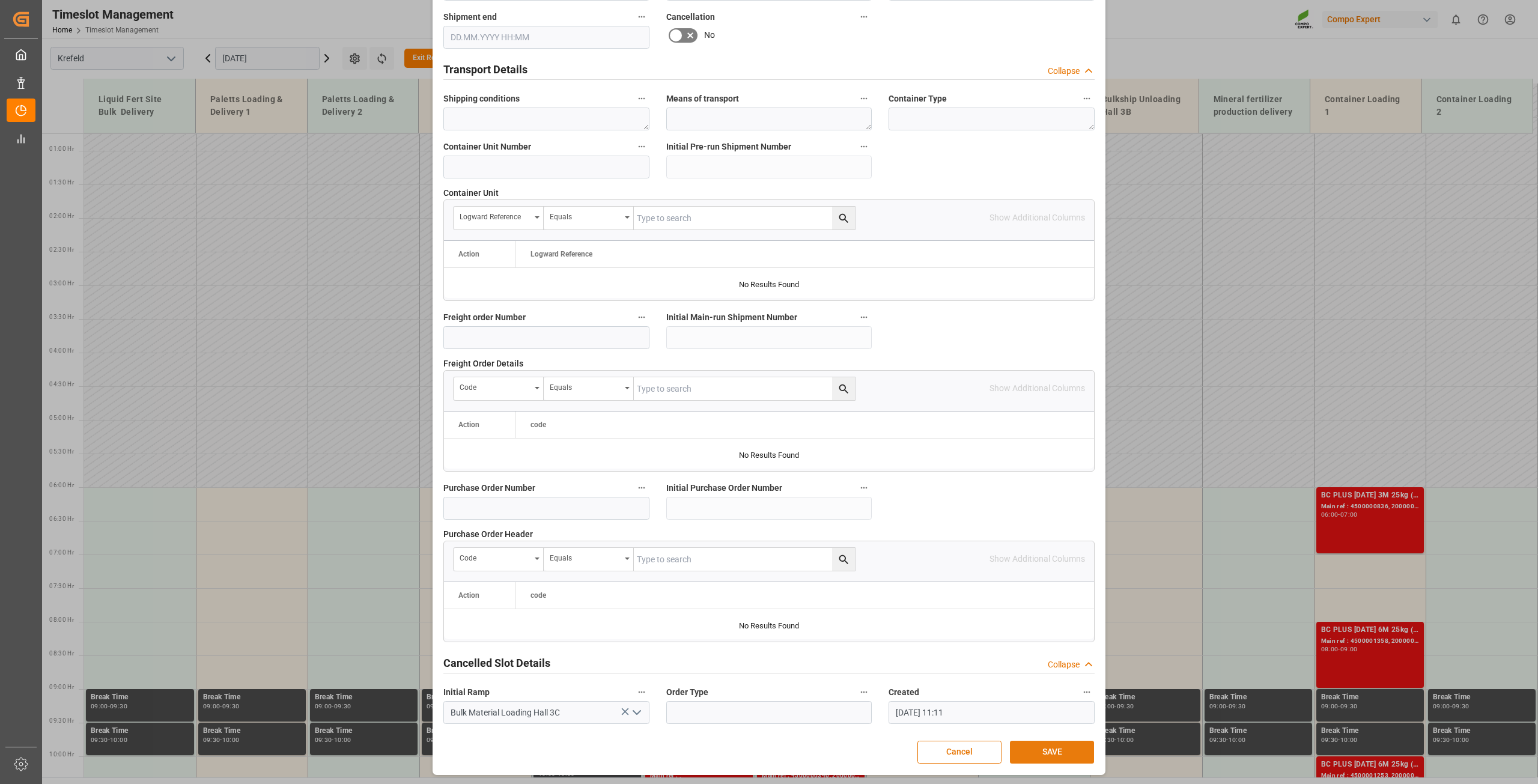
click at [1052, 746] on button "SAVE" at bounding box center [1052, 752] width 84 height 23
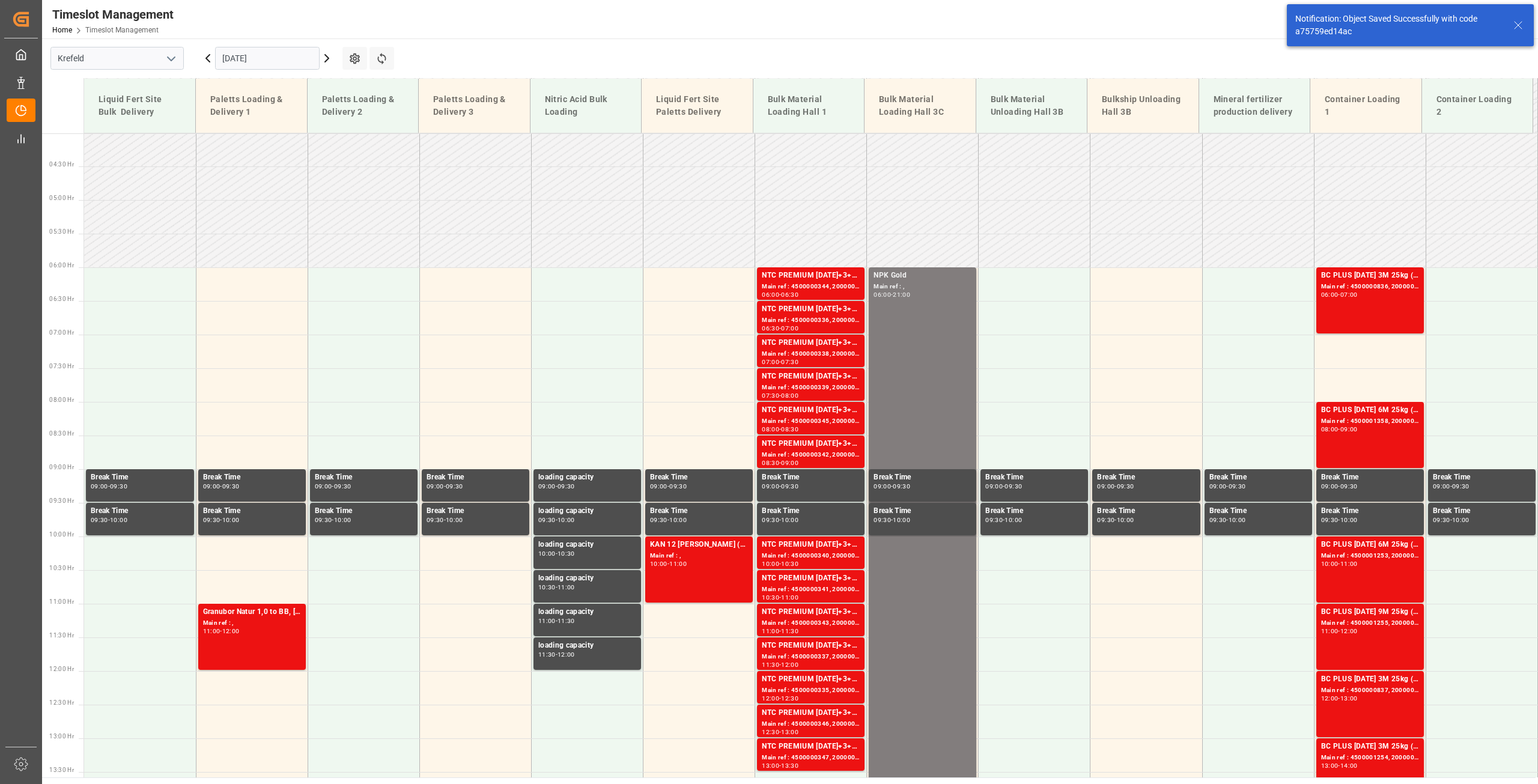
scroll to position [286, 0]
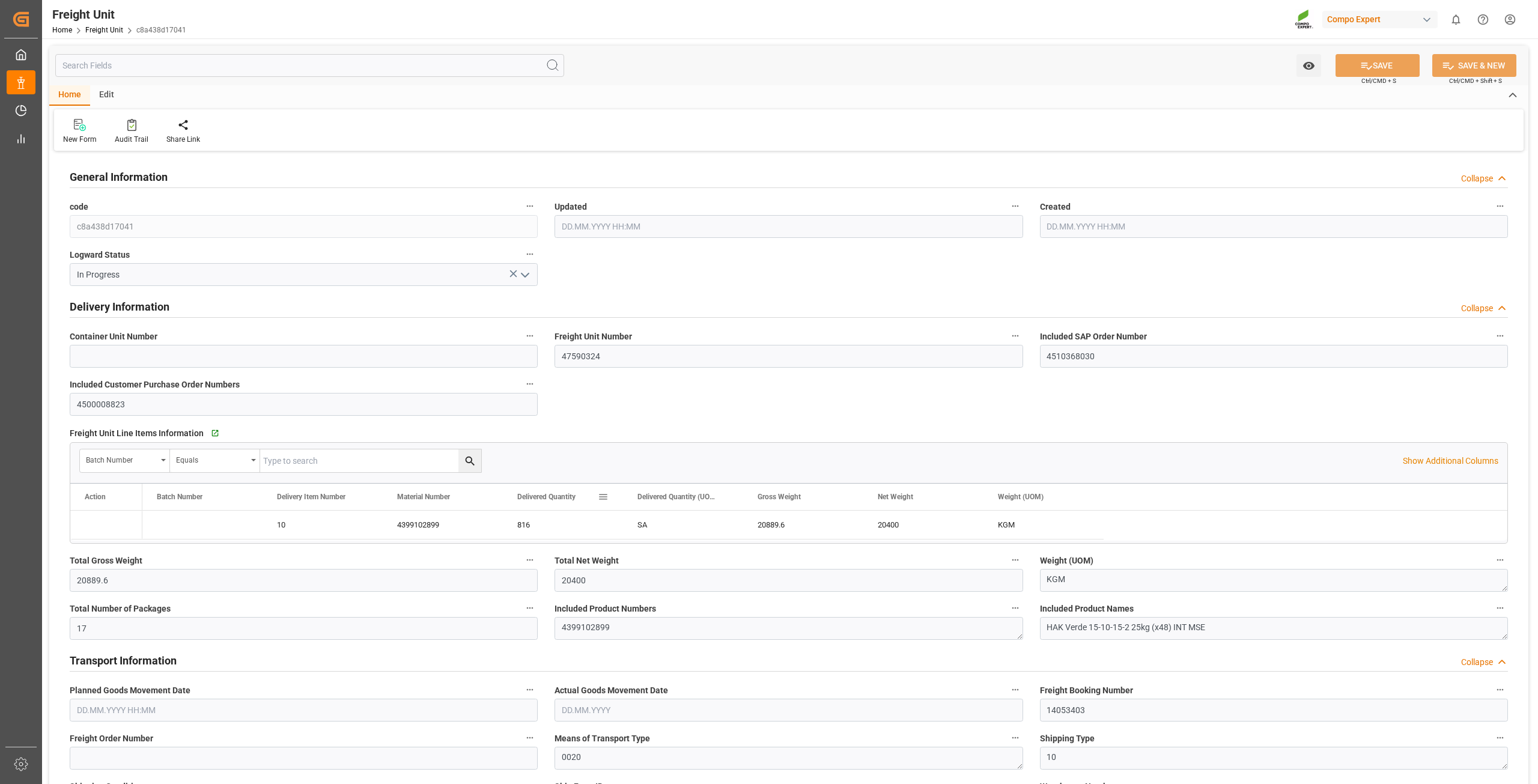
type input "[DATE] 11:08"
type input "[DATE] 11:07"
type input "[DATE] 00:00"
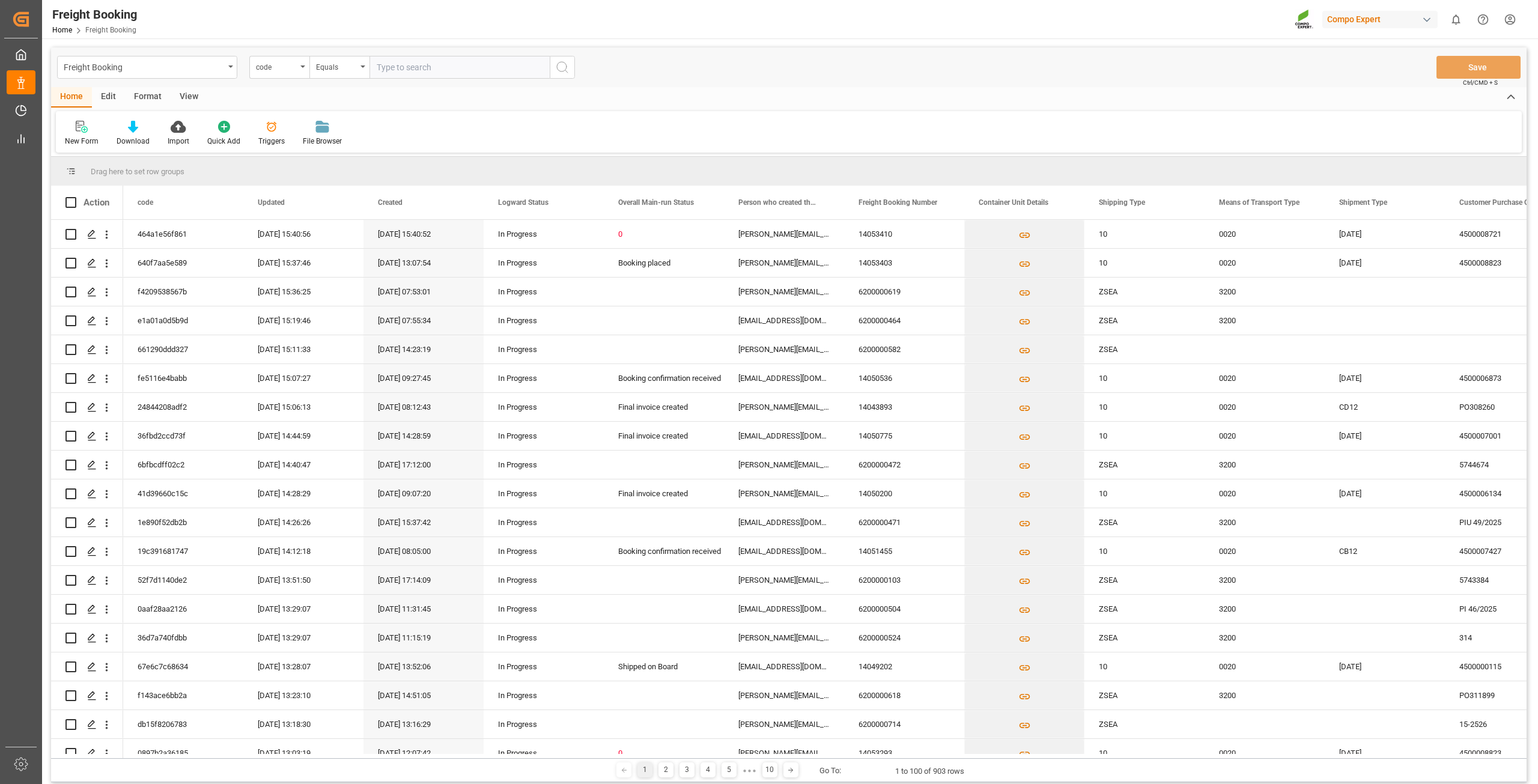
drag, startPoint x: 314, startPoint y: 19, endPoint x: 460, endPoint y: 217, distance: 246.0
click at [314, 19] on div "Freight Booking Home Freight Booking Compo Expert 0 Notifications Only show unr…" at bounding box center [786, 19] width 1504 height 38
